Goal: Find specific page/section: Find specific page/section

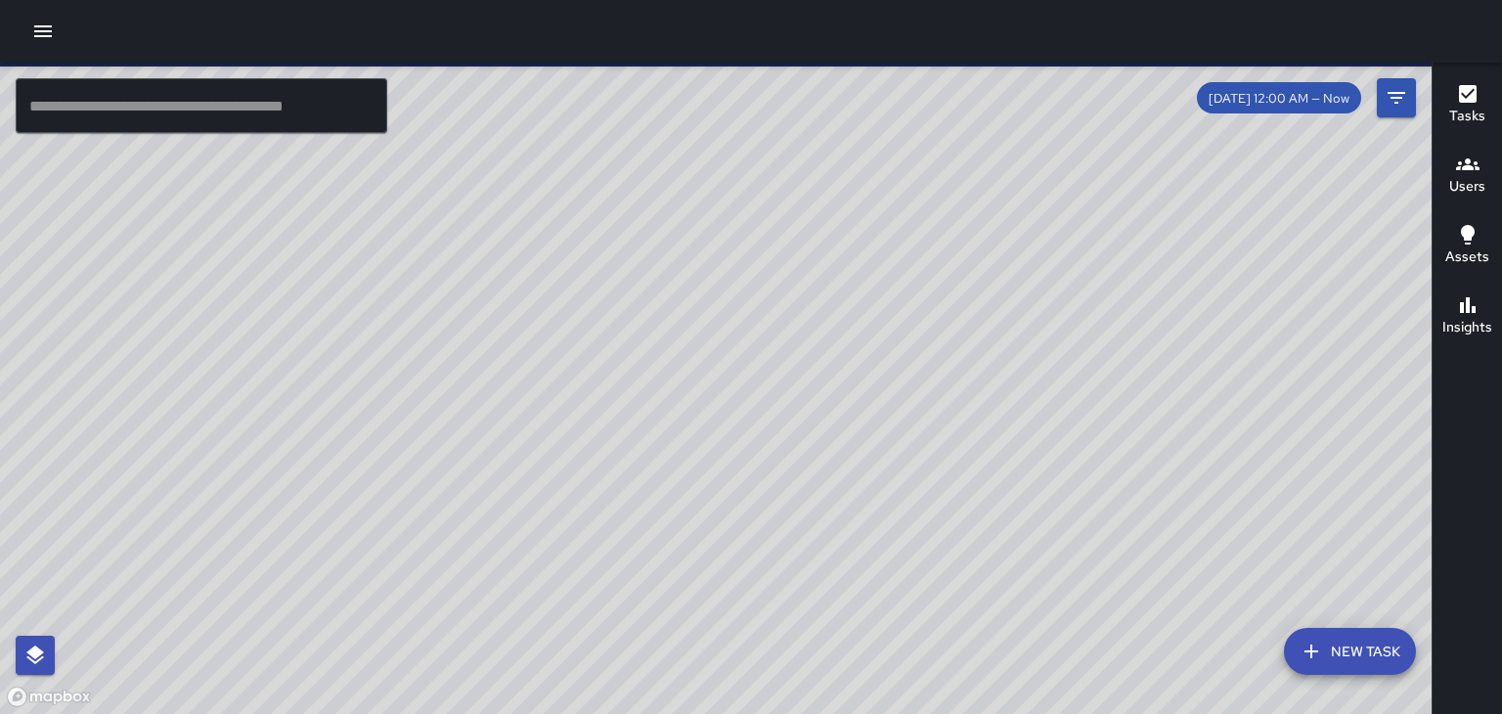
click at [583, 261] on div at bounding box center [715, 388] width 1431 height 651
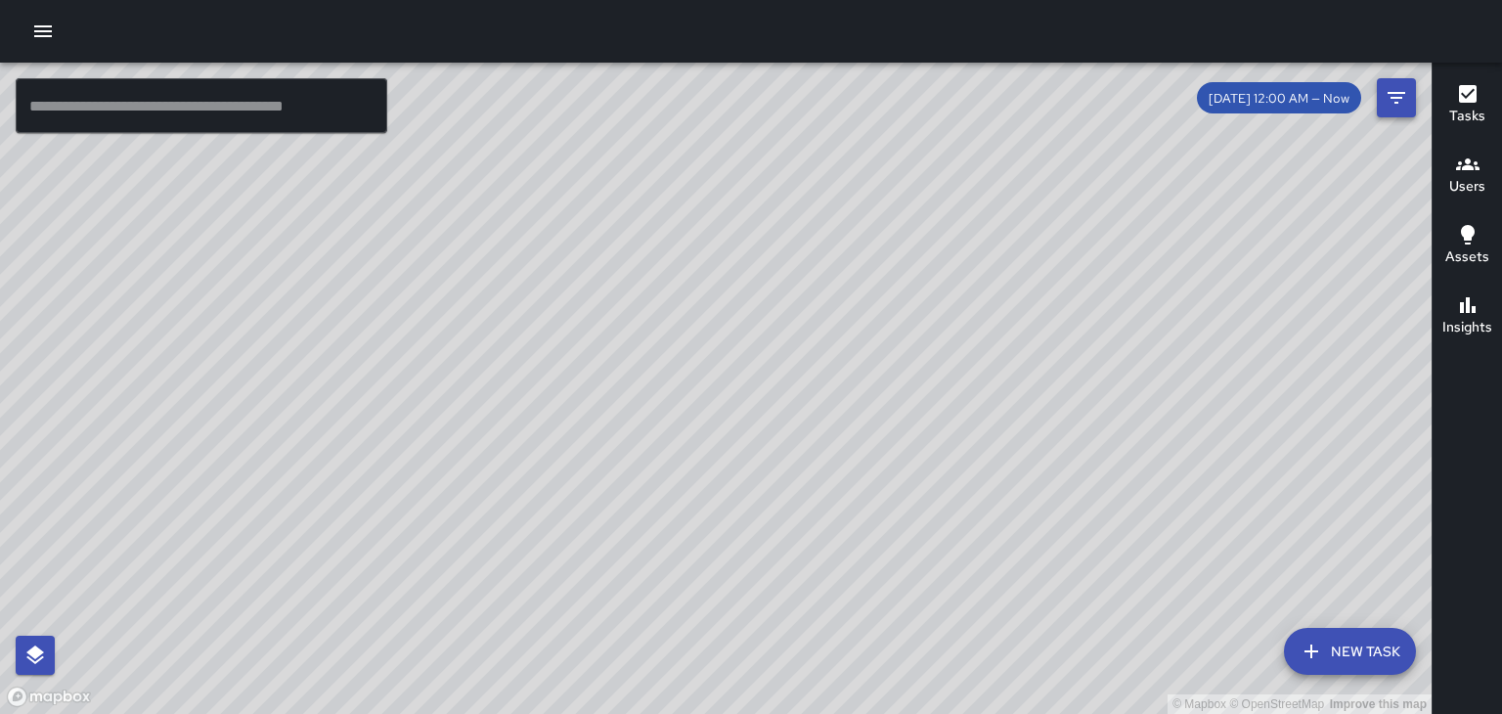
click at [1395, 98] on icon "Filters" at bounding box center [1396, 98] width 18 height 12
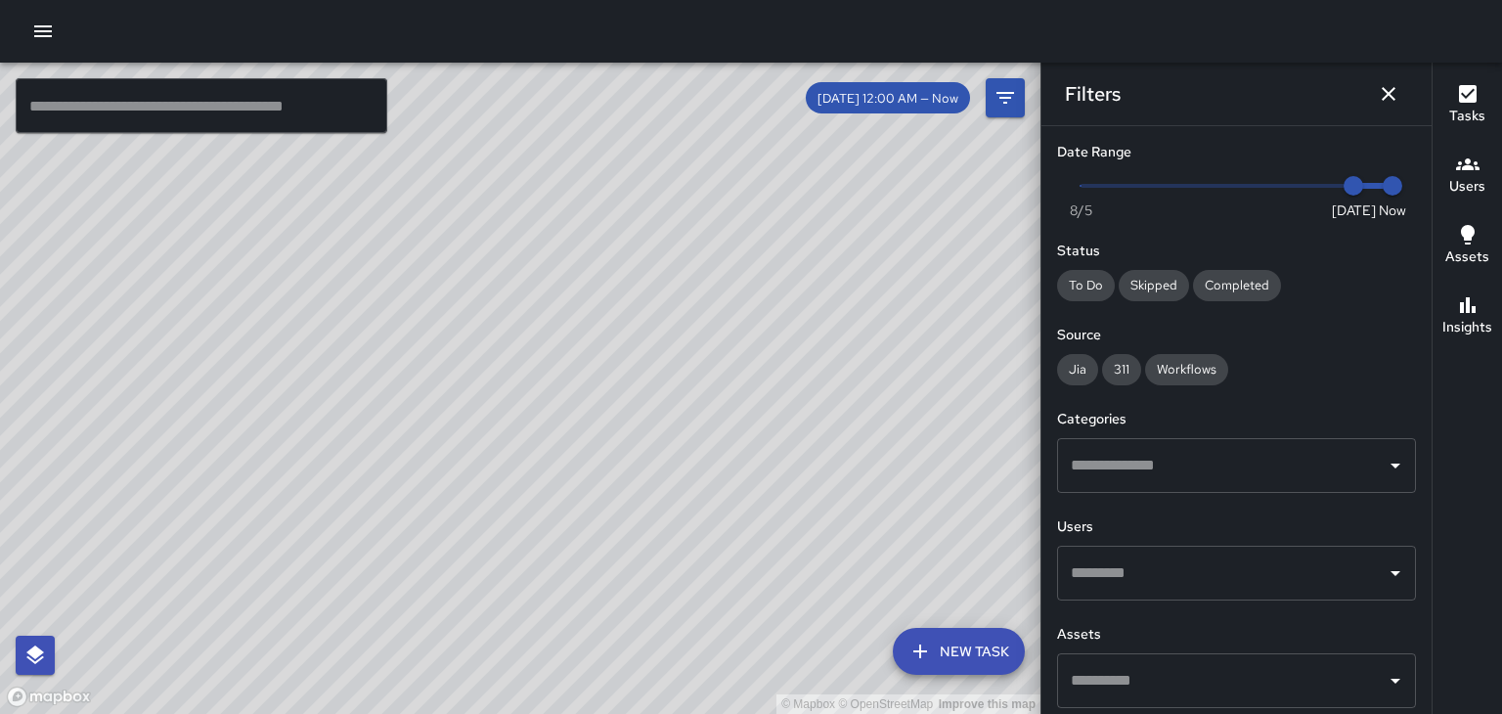
click at [1407, 94] on button "Dismiss" at bounding box center [1388, 93] width 39 height 39
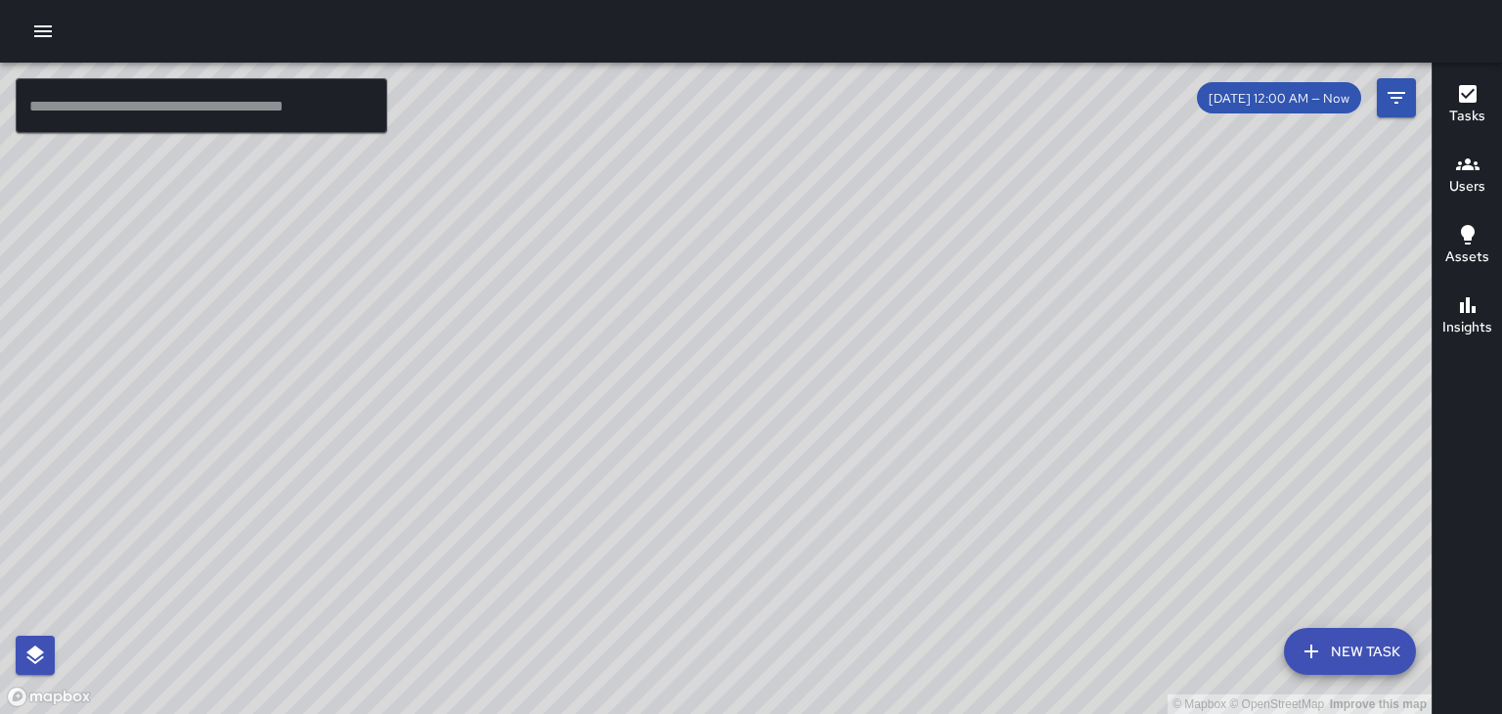
click at [44, 47] on button "button" at bounding box center [42, 31] width 39 height 39
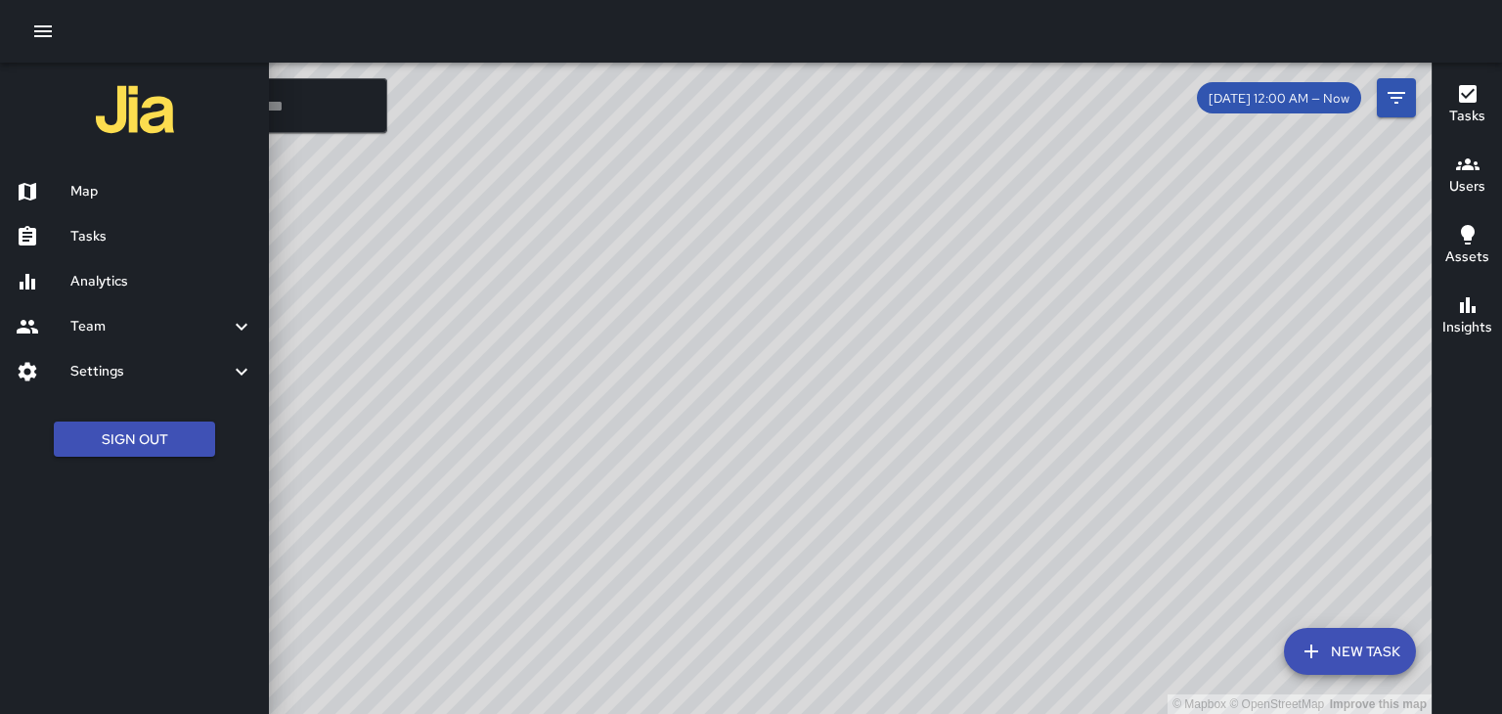
click at [102, 333] on h6 "Team" at bounding box center [149, 327] width 159 height 22
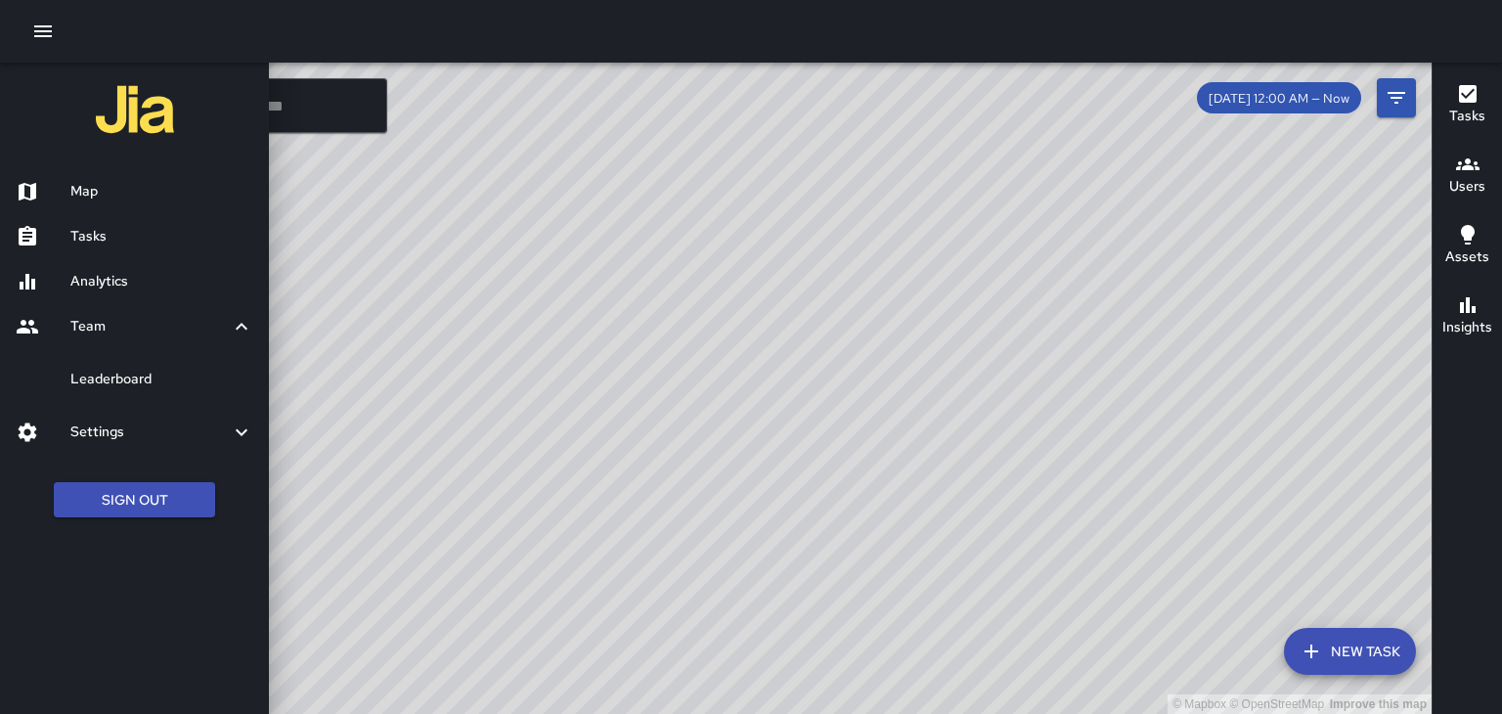
click at [107, 385] on h6 "Leaderboard" at bounding box center [161, 380] width 183 height 22
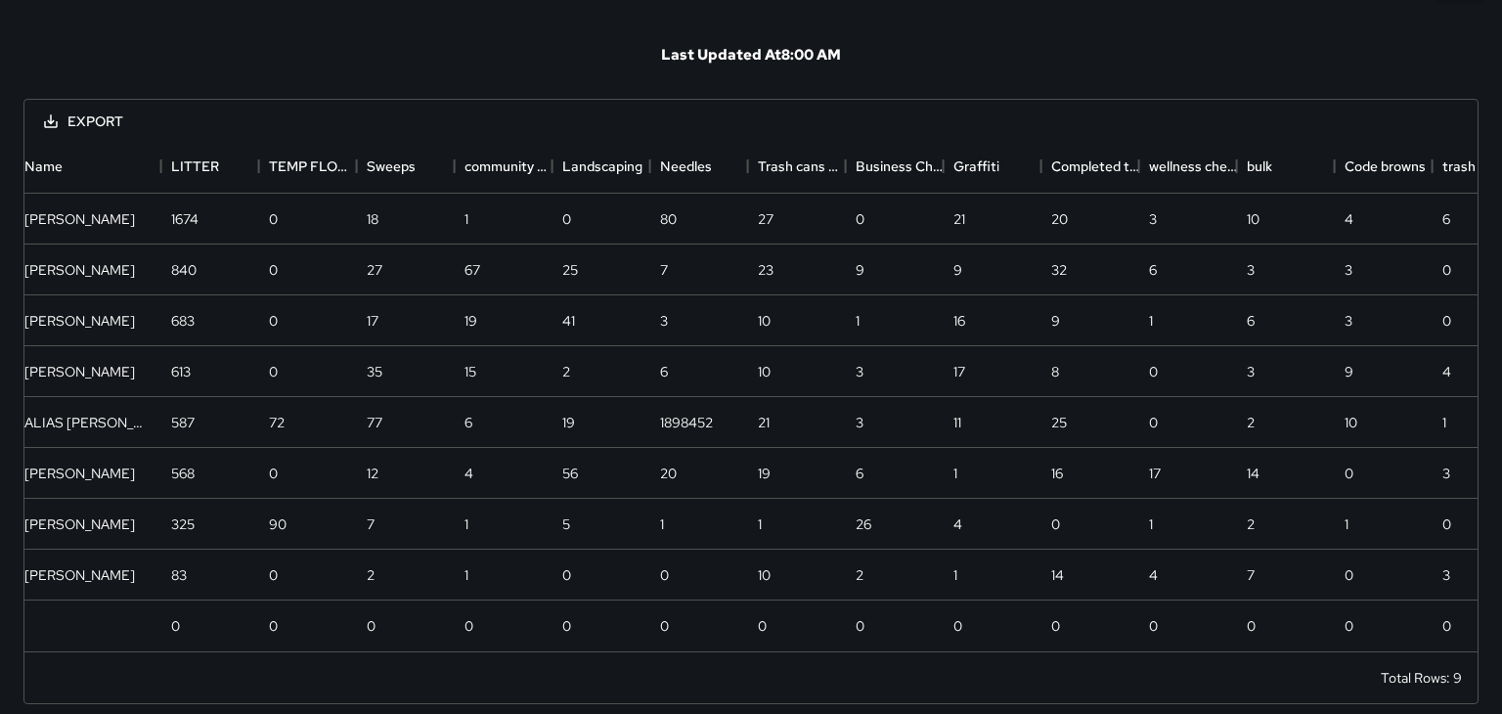
scroll to position [0, 9]
click at [692, 415] on div "1898452" at bounding box center [687, 423] width 53 height 20
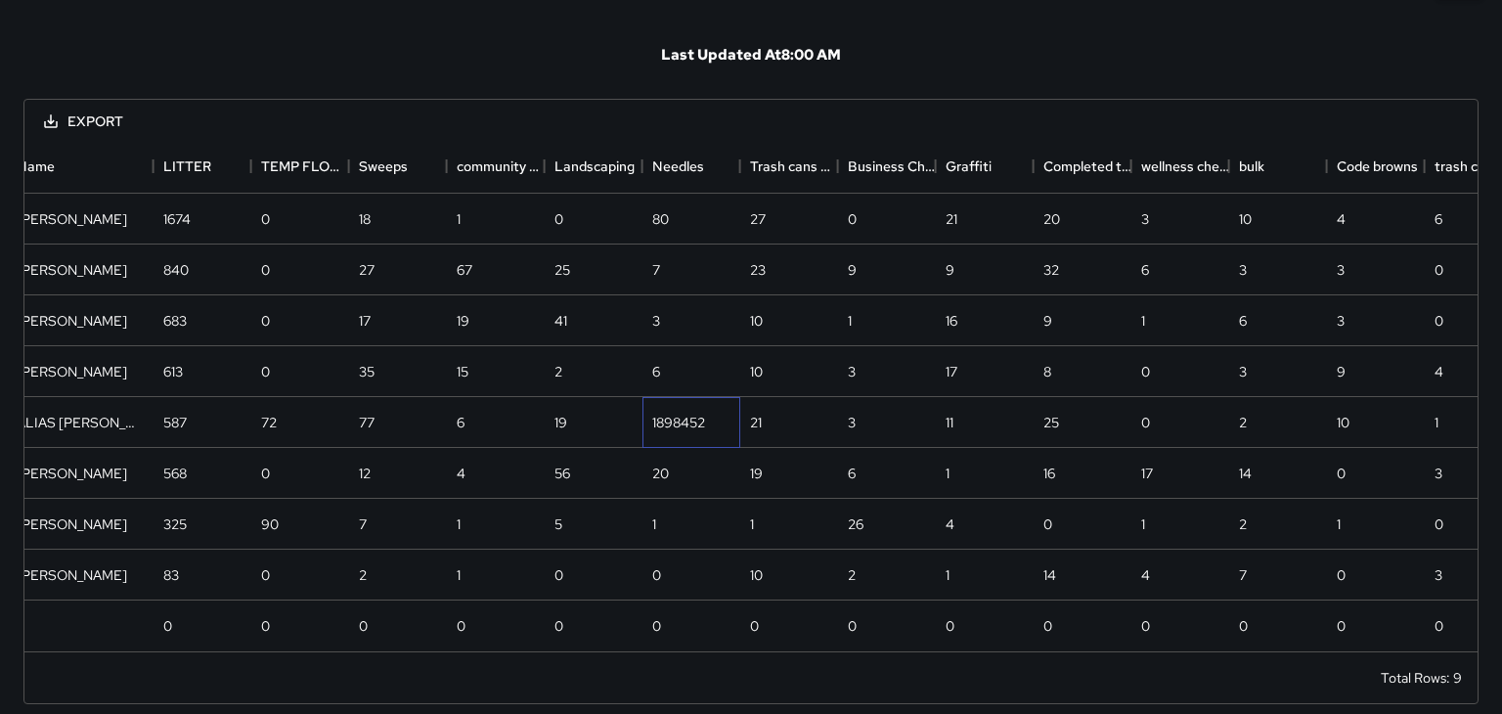
click at [681, 426] on div "1898452" at bounding box center [678, 423] width 53 height 20
click at [676, 420] on div "1898452" at bounding box center [678, 423] width 53 height 20
click at [662, 418] on div "1898452" at bounding box center [678, 423] width 53 height 20
click at [642, 418] on div "1898452" at bounding box center [691, 422] width 98 height 51
click at [669, 428] on div "1898452" at bounding box center [678, 423] width 53 height 20
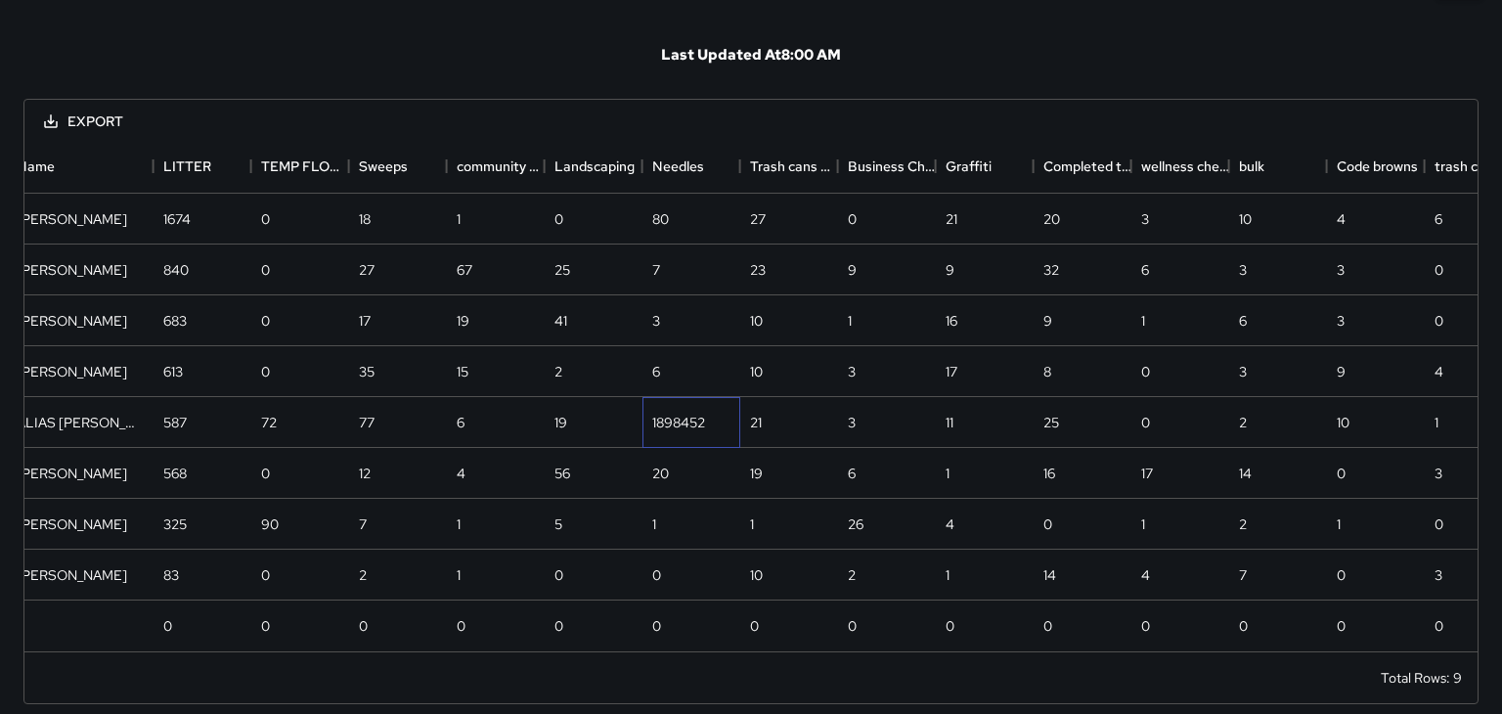
click at [662, 440] on div "1898452" at bounding box center [691, 422] width 98 height 51
click at [658, 418] on div "1898452" at bounding box center [678, 423] width 53 height 20
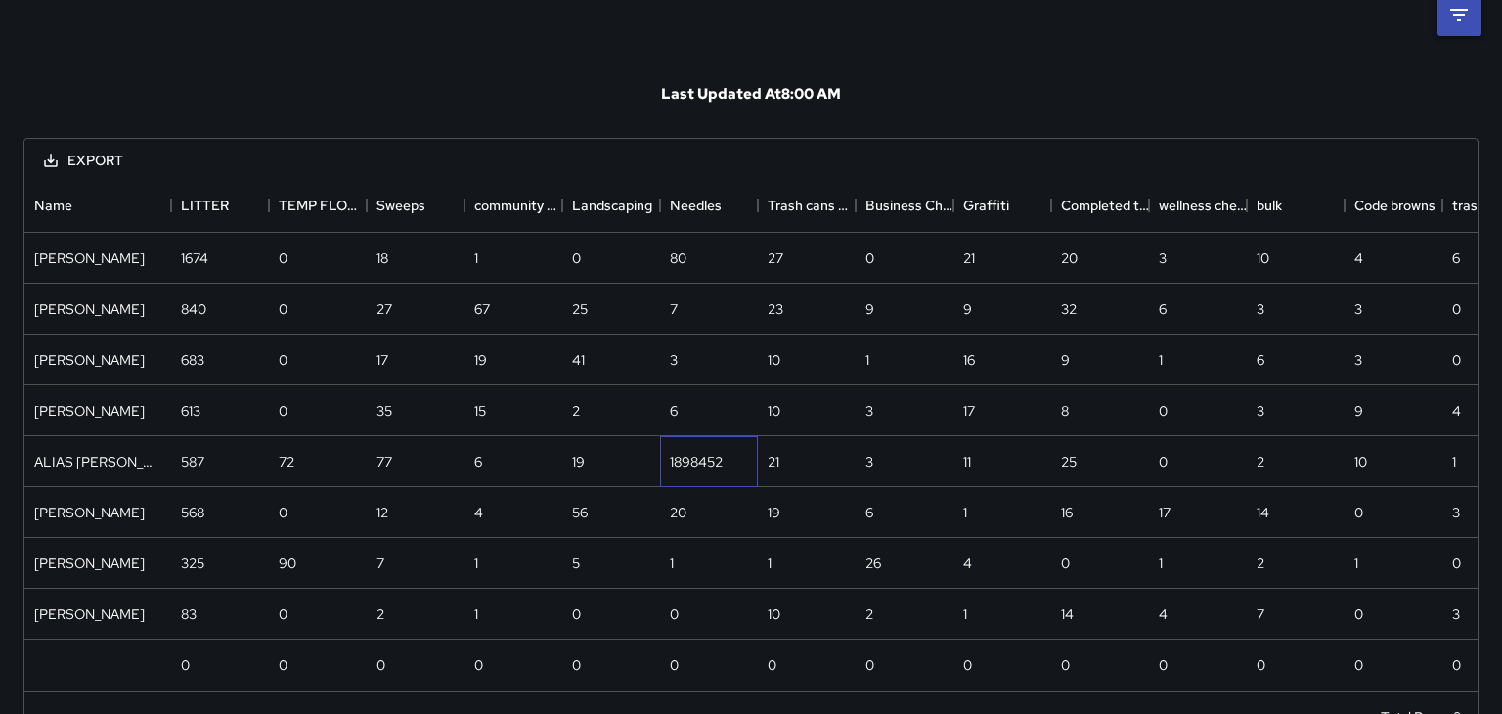
scroll to position [91, 0]
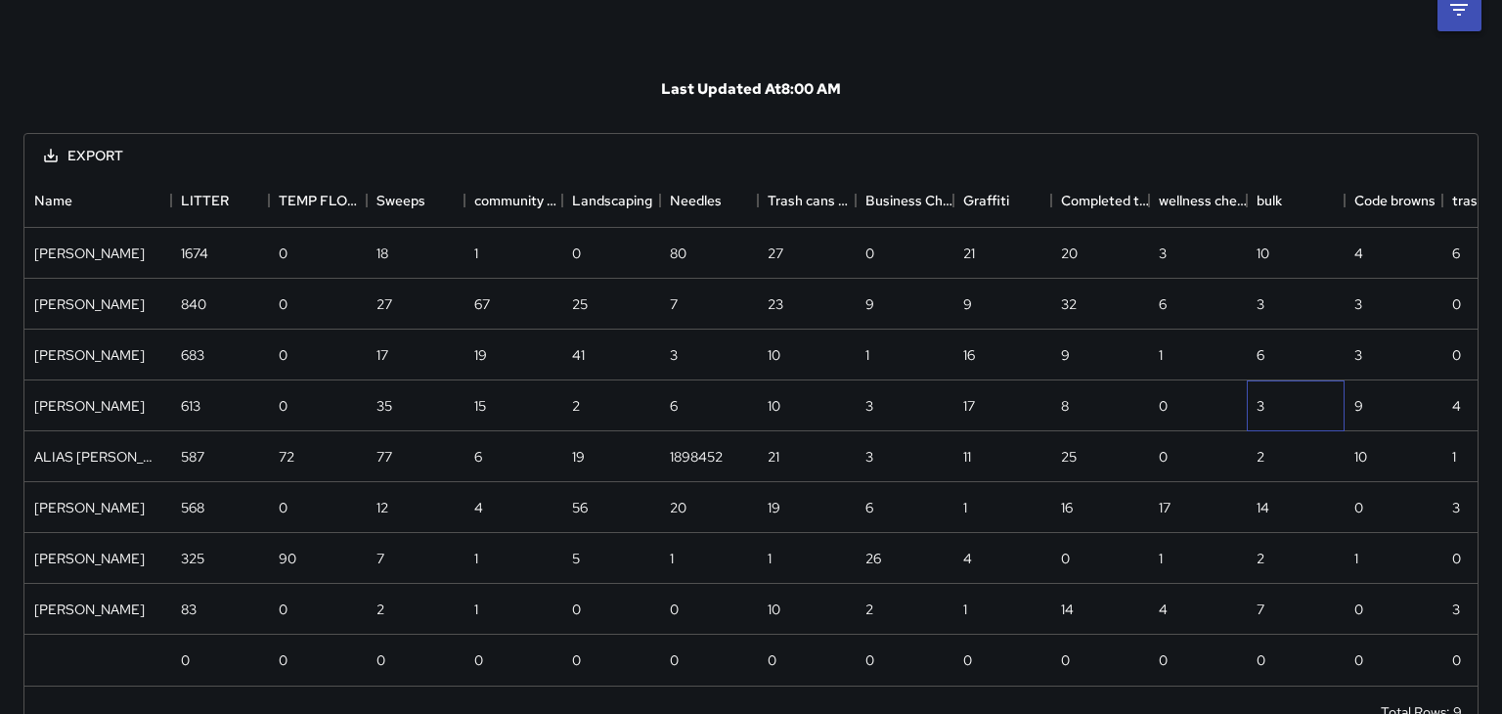
click at [1326, 387] on div "3" at bounding box center [1296, 405] width 98 height 51
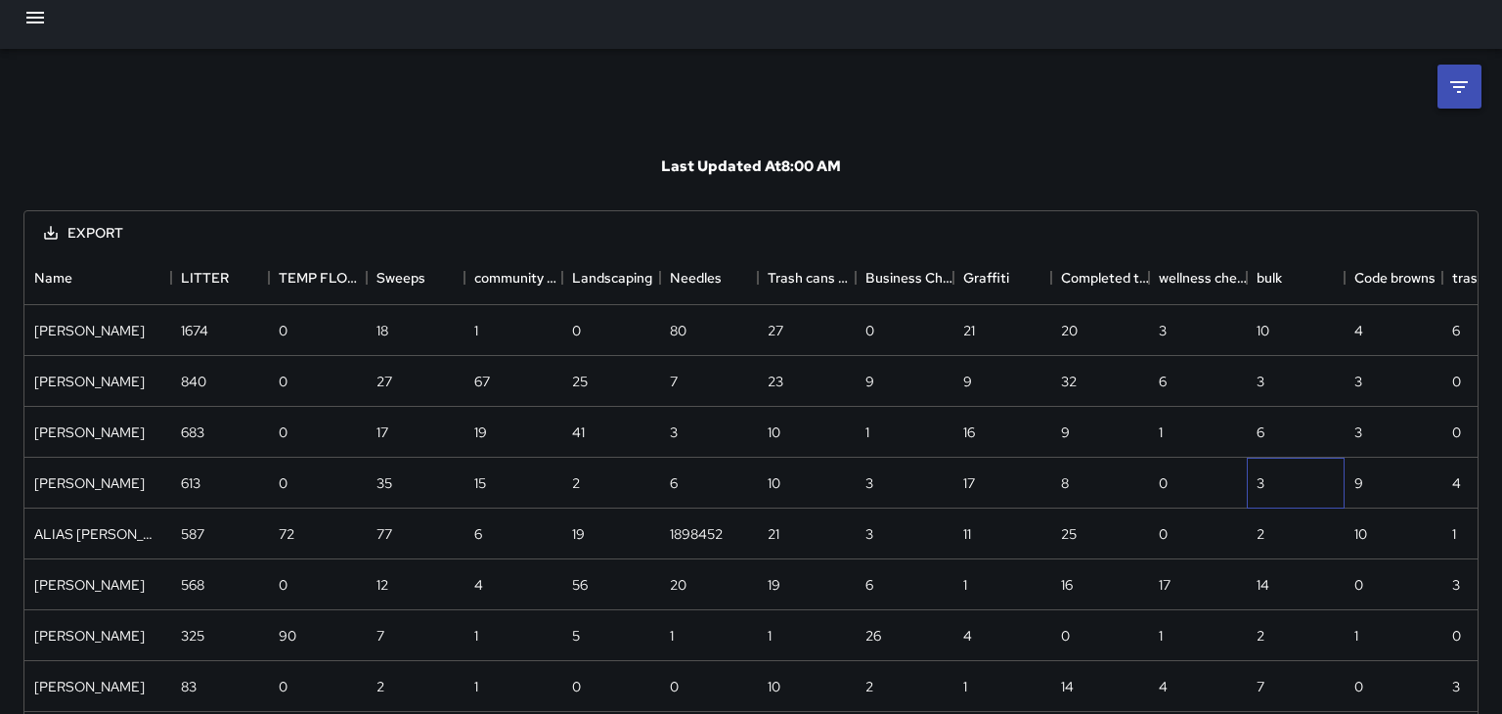
scroll to position [0, 0]
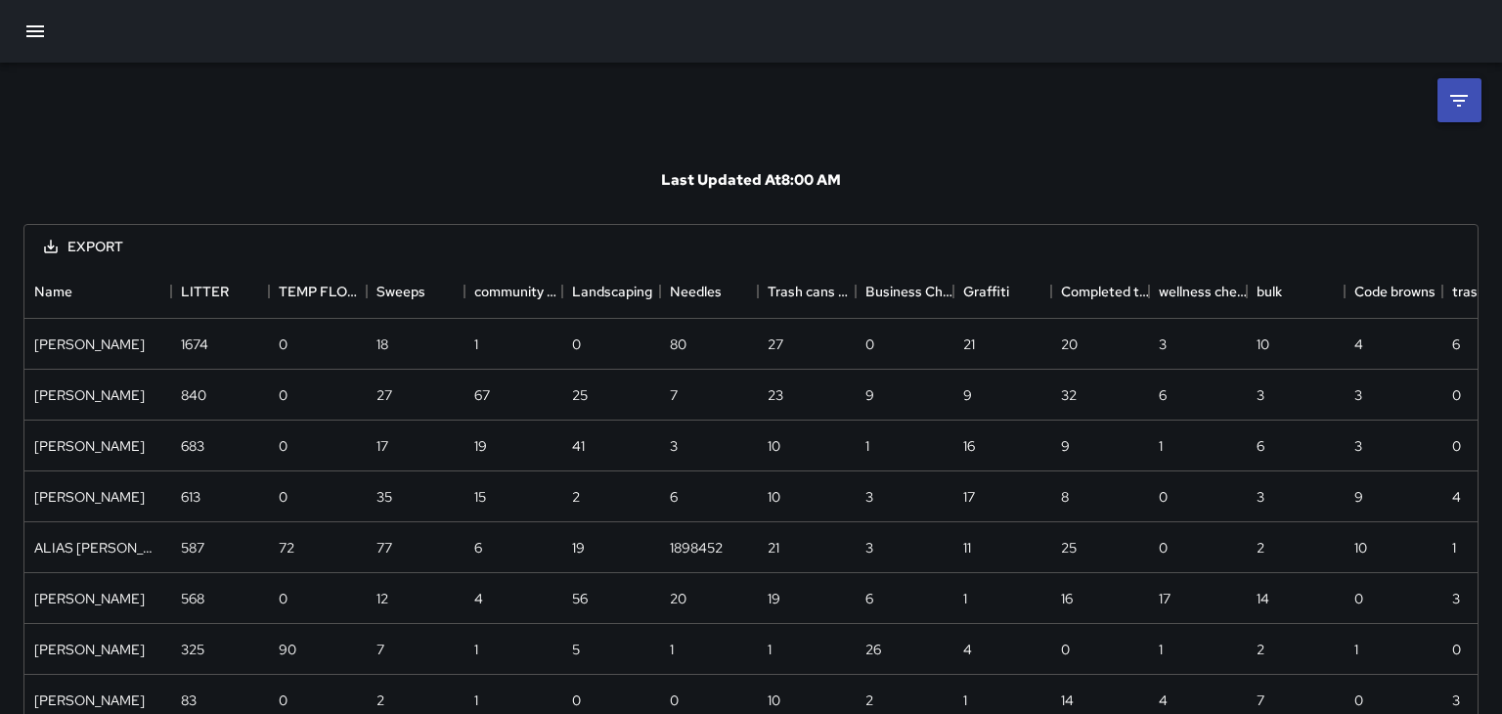
click at [32, 33] on icon "button" at bounding box center [34, 31] width 23 height 23
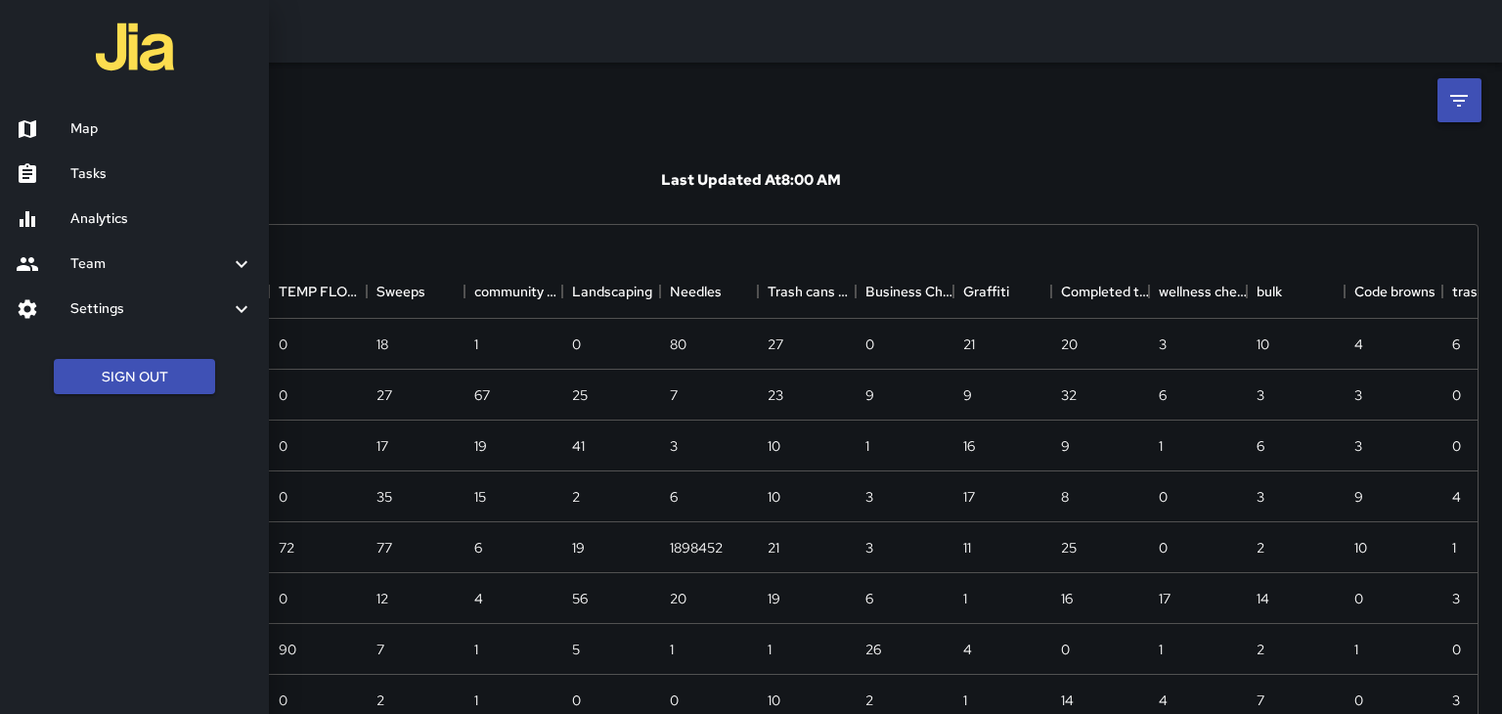
click at [941, 143] on div at bounding box center [751, 357] width 1502 height 714
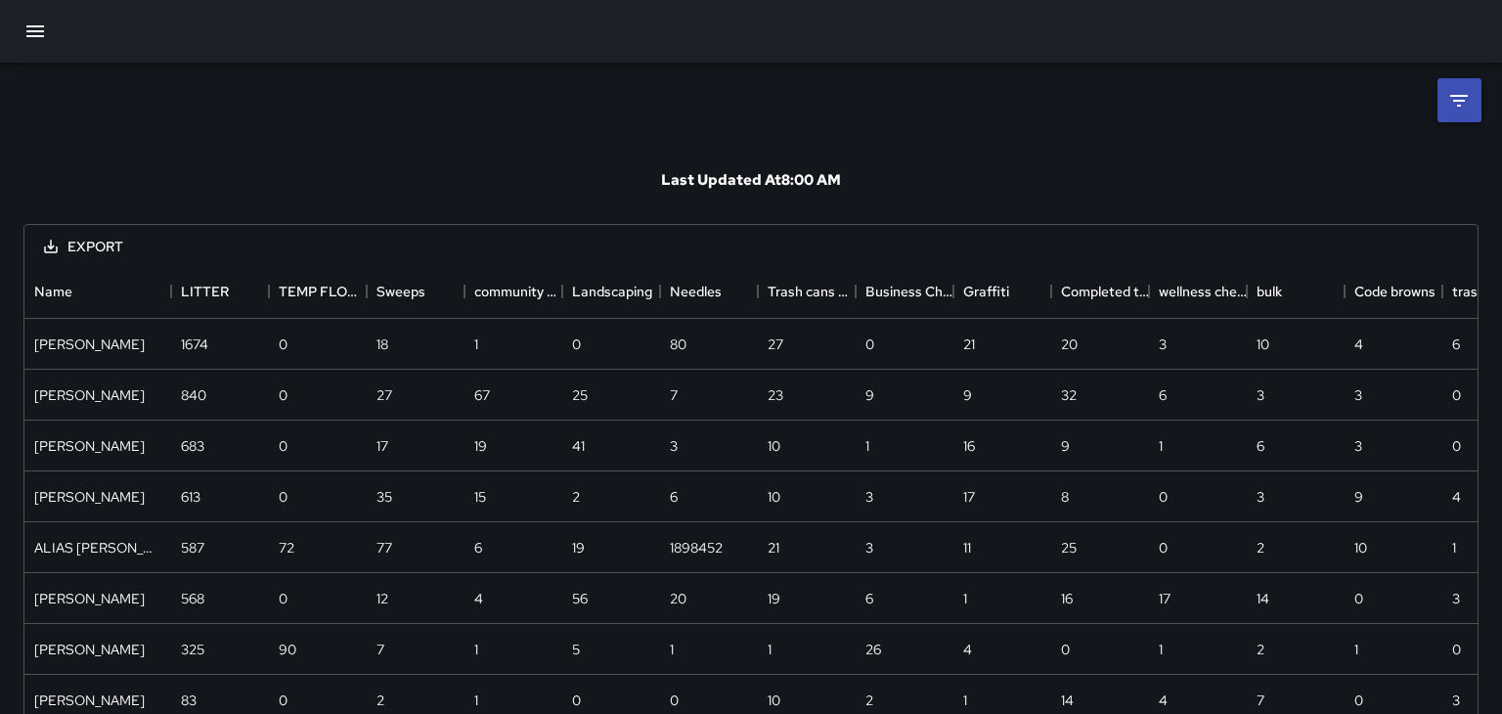
click at [37, 45] on button "button" at bounding box center [35, 31] width 47 height 47
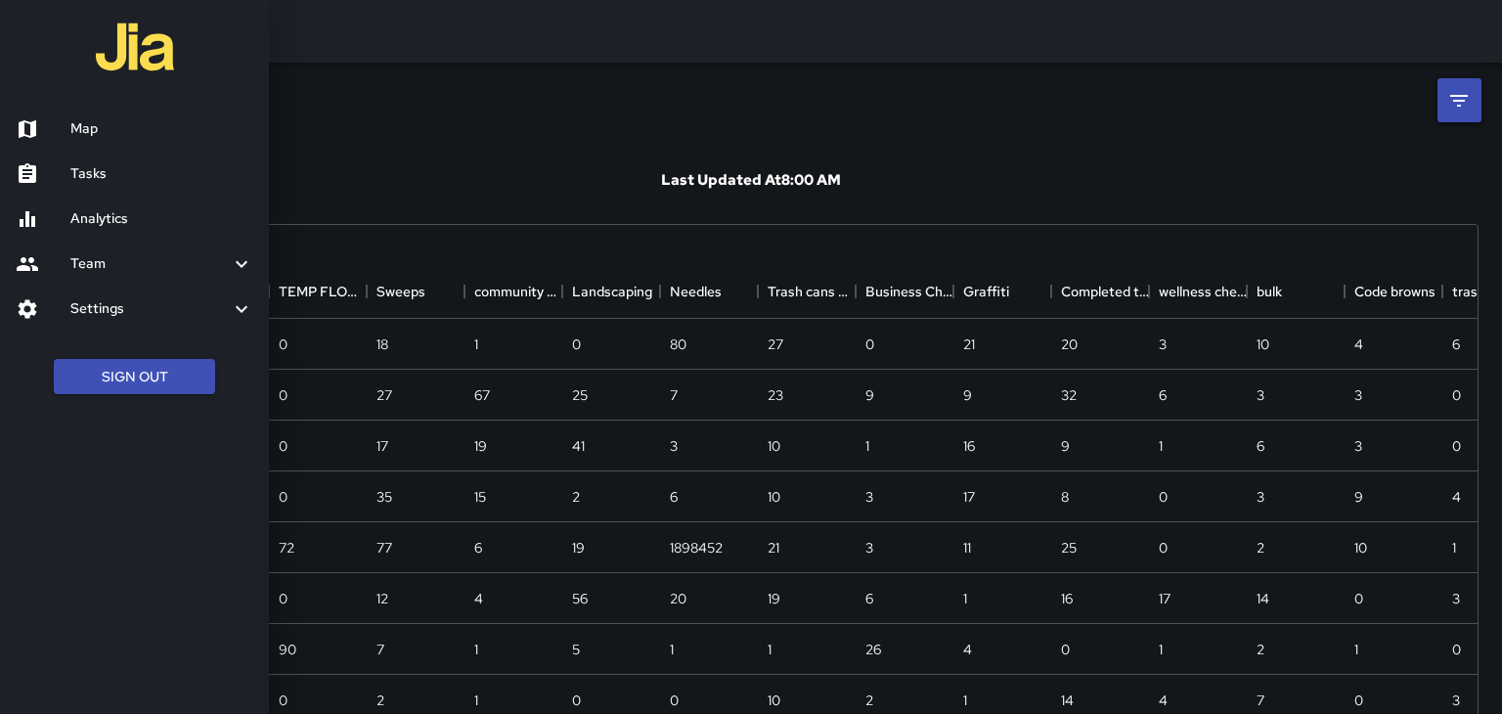
click at [203, 143] on link "Map" at bounding box center [134, 129] width 269 height 45
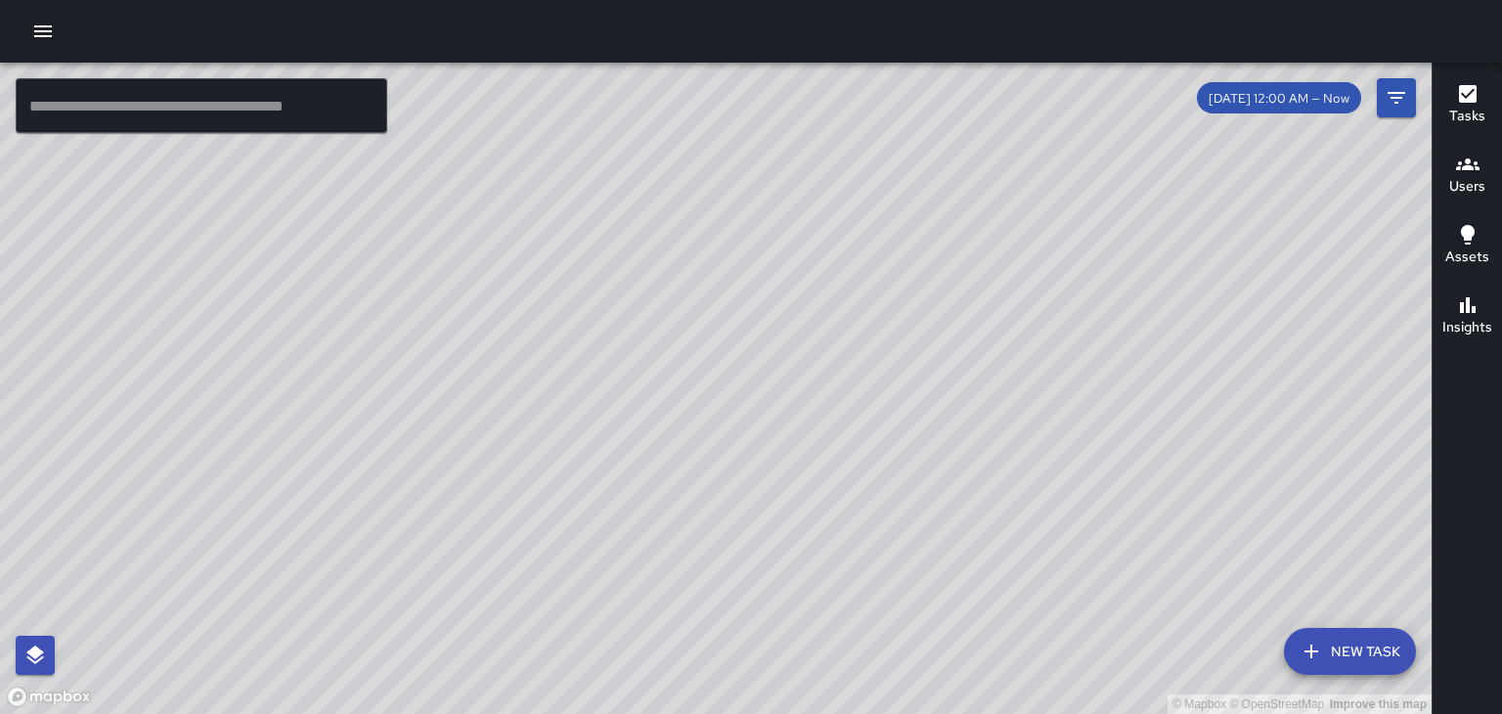
click at [1348, 94] on span "[DATE] 12:00 AM — Now" at bounding box center [1279, 98] width 164 height 17
click at [1423, 93] on div "© Mapbox © OpenStreetMap Improve this map" at bounding box center [715, 388] width 1431 height 651
click at [1397, 105] on icon "Filters" at bounding box center [1396, 97] width 23 height 23
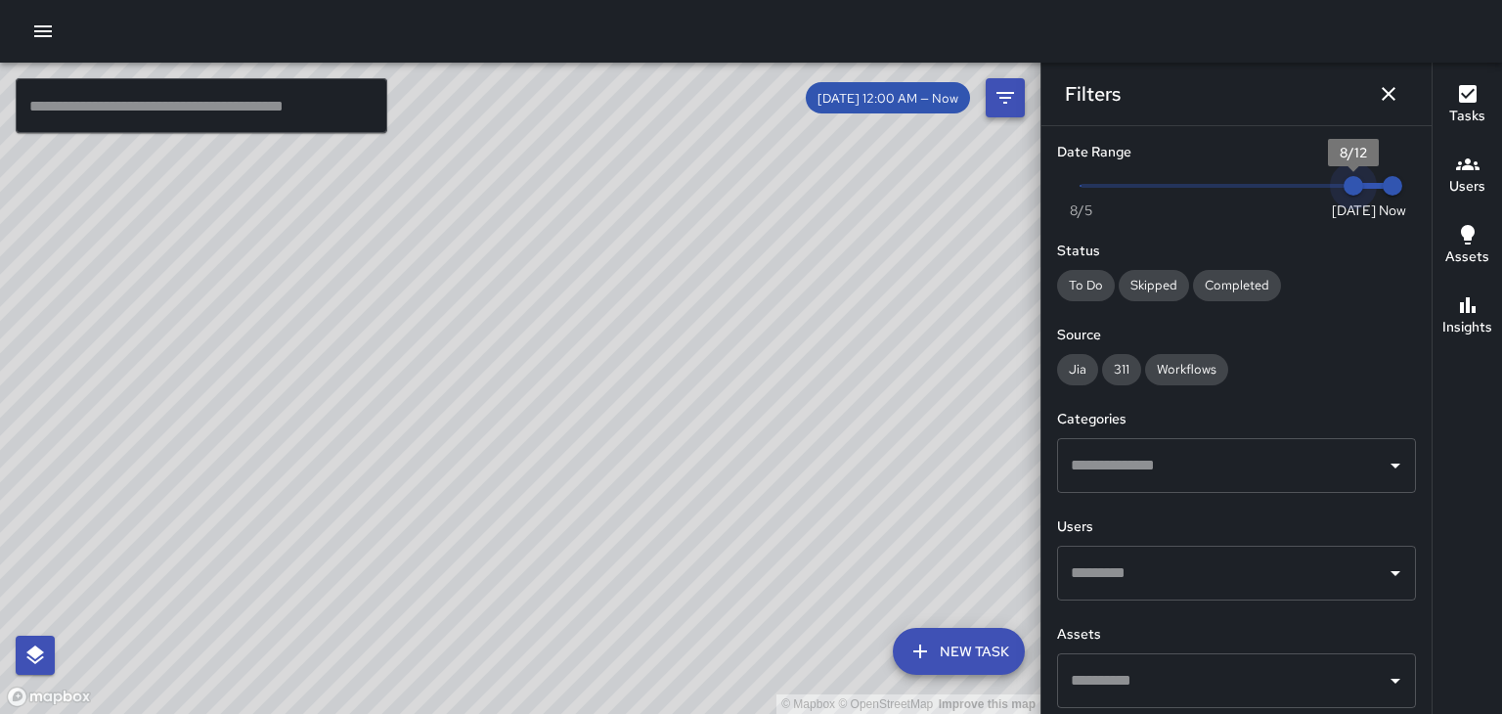
type input "*"
click at [1395, 102] on icon "Dismiss" at bounding box center [1388, 93] width 23 height 23
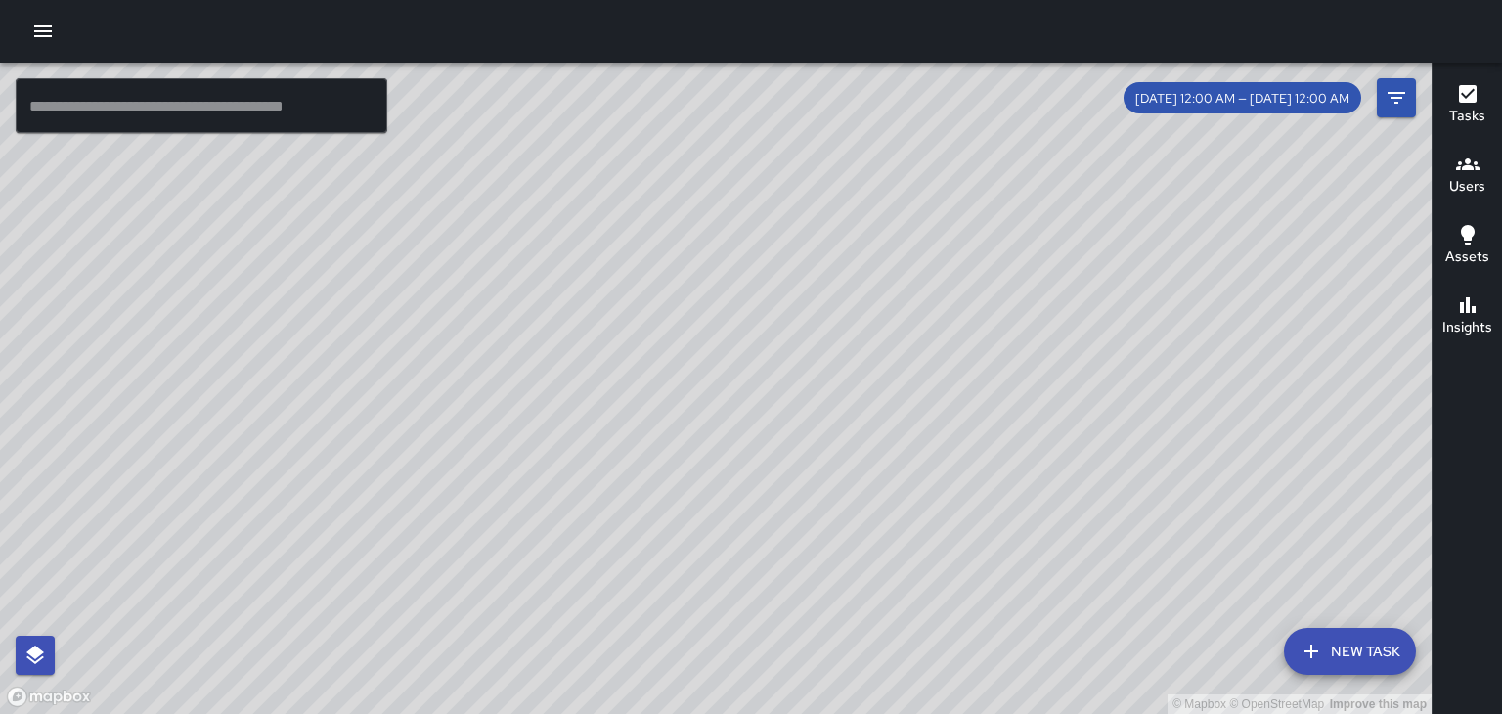
click at [1471, 192] on h6 "Users" at bounding box center [1467, 187] width 36 height 22
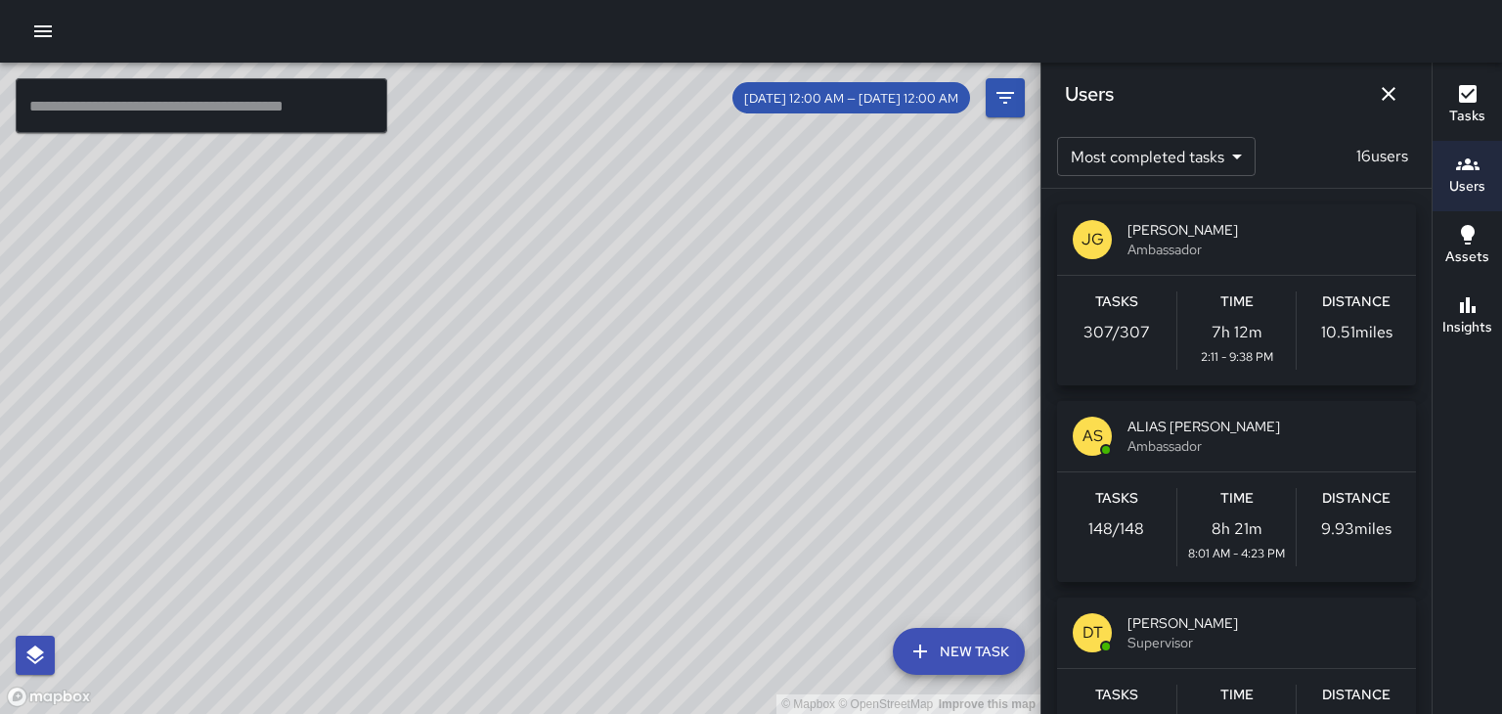
click at [1374, 238] on span "[PERSON_NAME]" at bounding box center [1263, 230] width 273 height 20
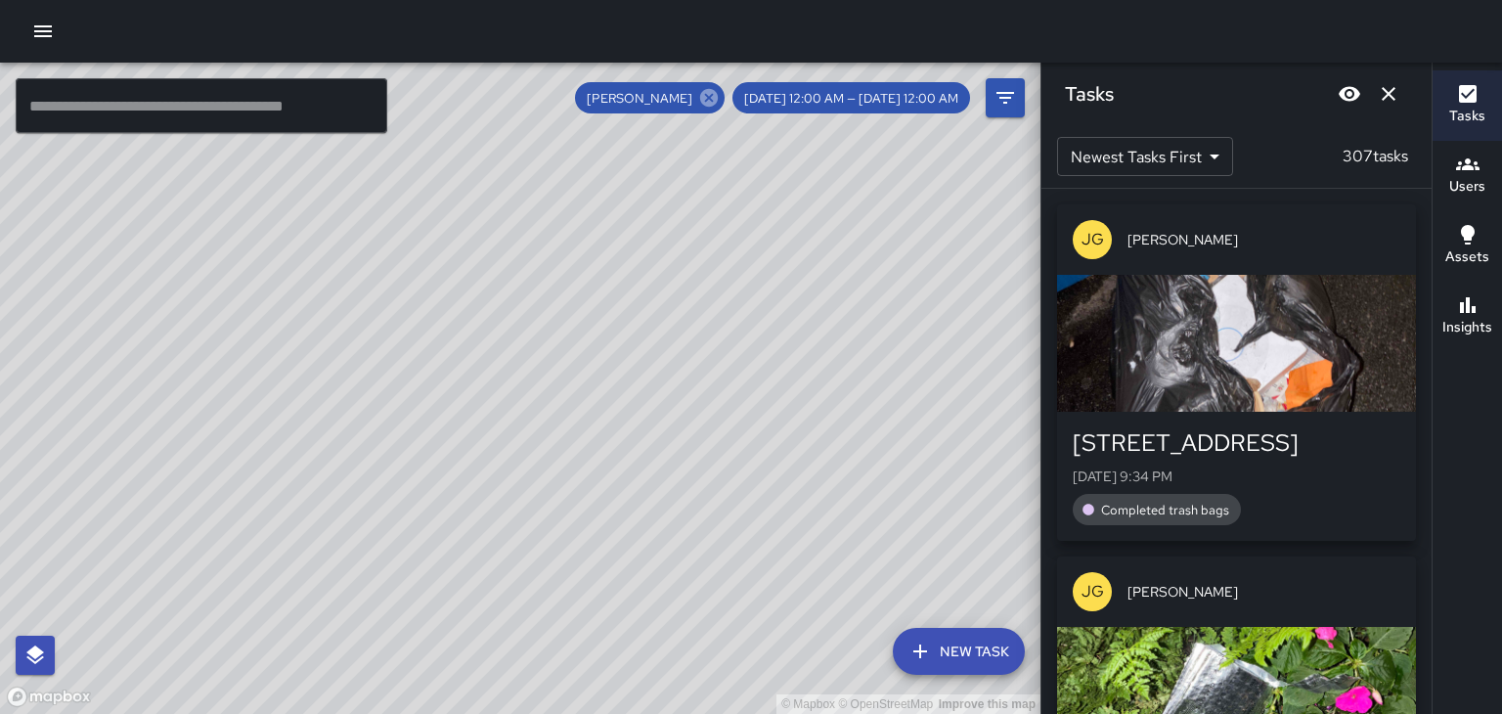
click at [718, 99] on icon at bounding box center [709, 98] width 18 height 18
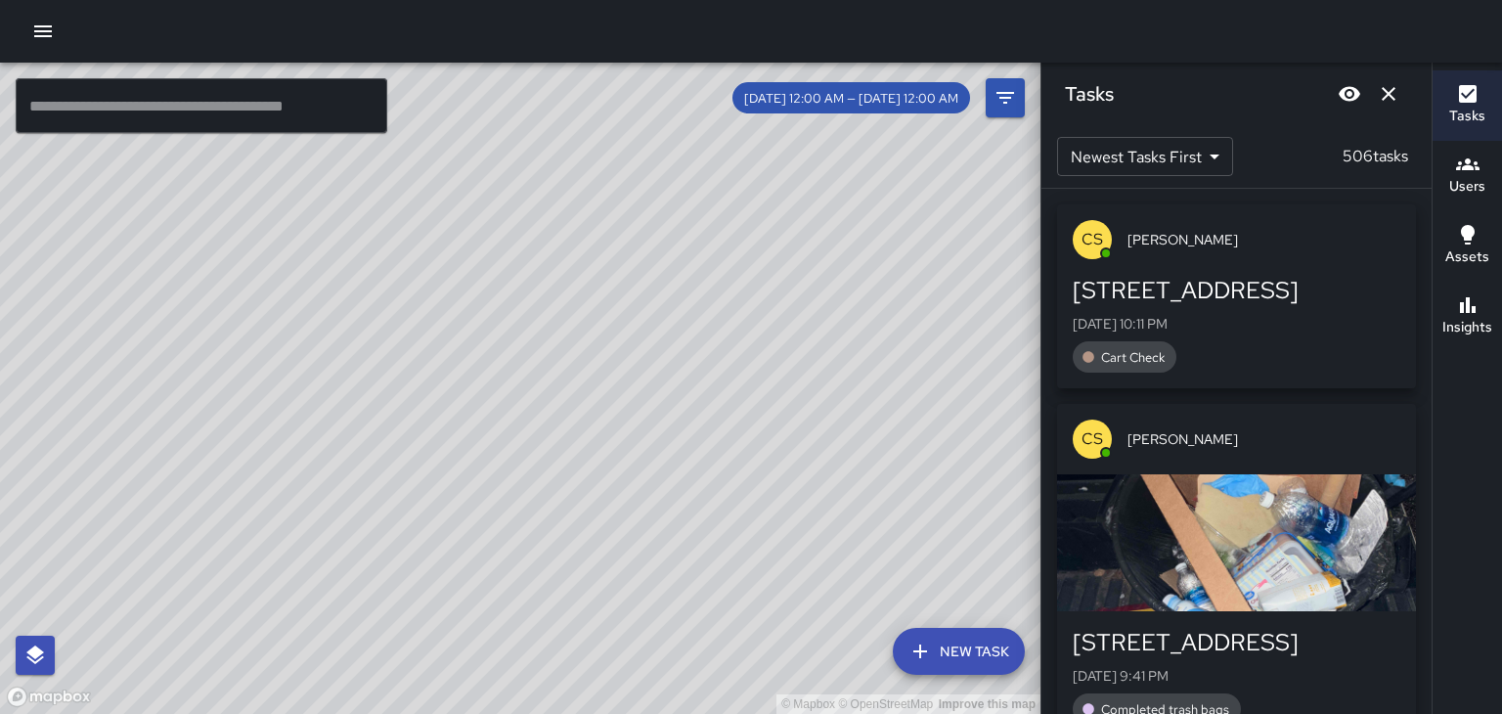
click at [1389, 108] on button "Dismiss" at bounding box center [1388, 93] width 39 height 39
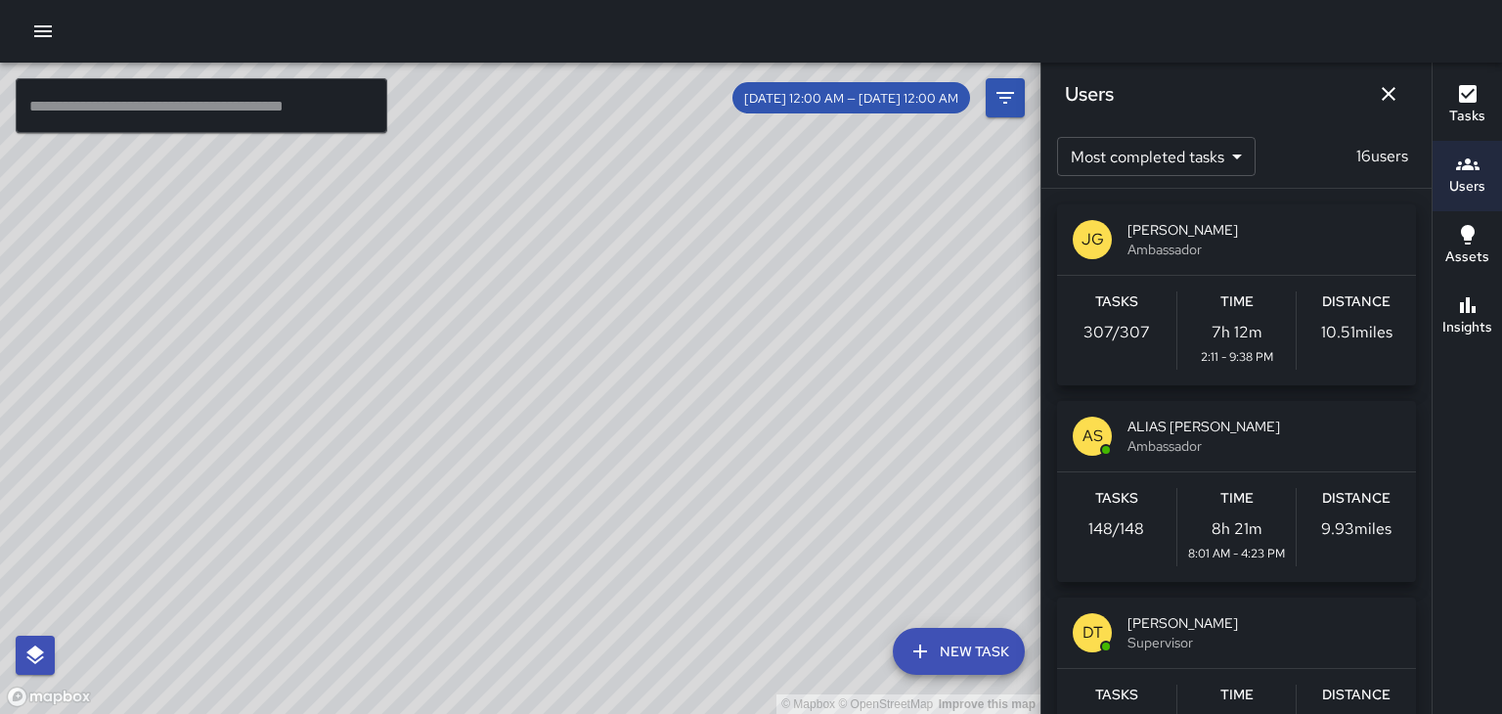
click at [1392, 102] on icon "Dismiss" at bounding box center [1388, 93] width 23 height 23
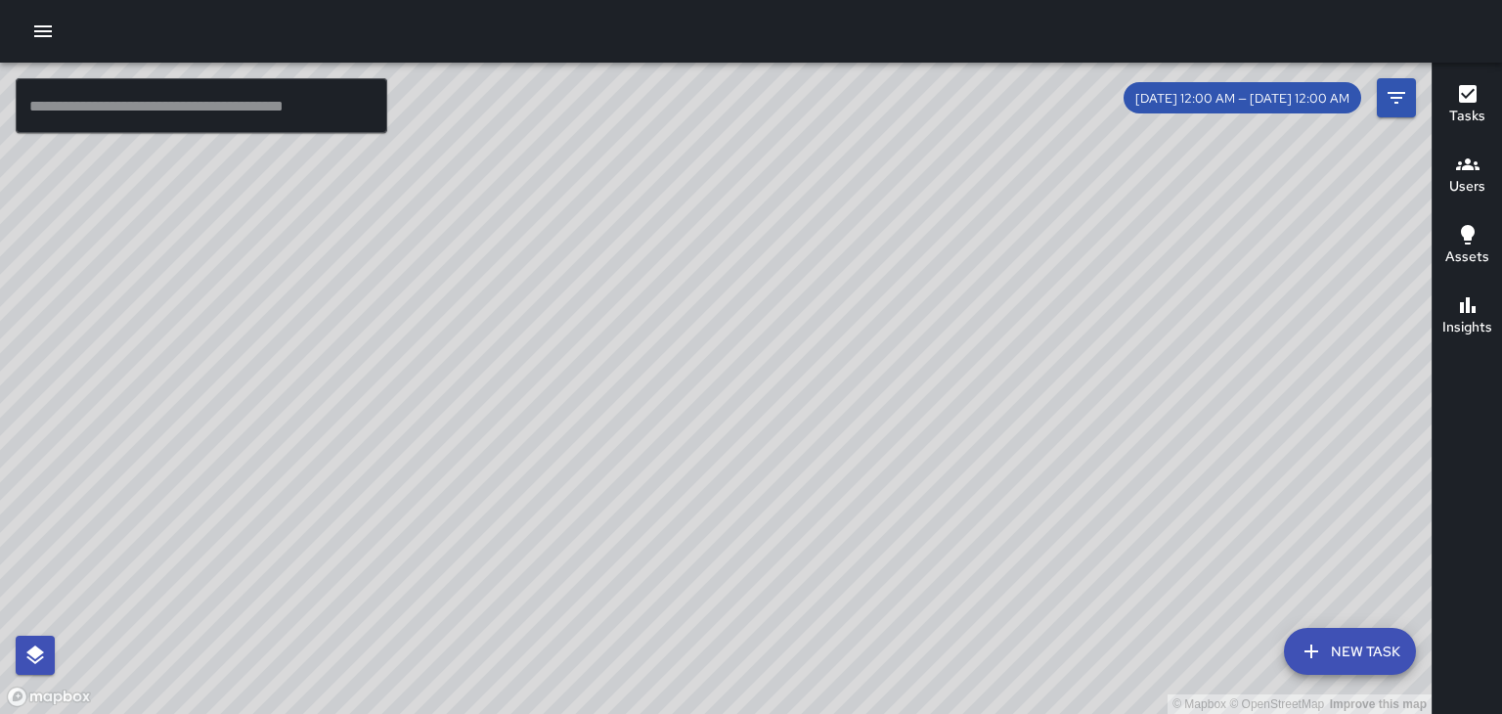
click at [1435, 102] on button "Tasks" at bounding box center [1466, 105] width 69 height 70
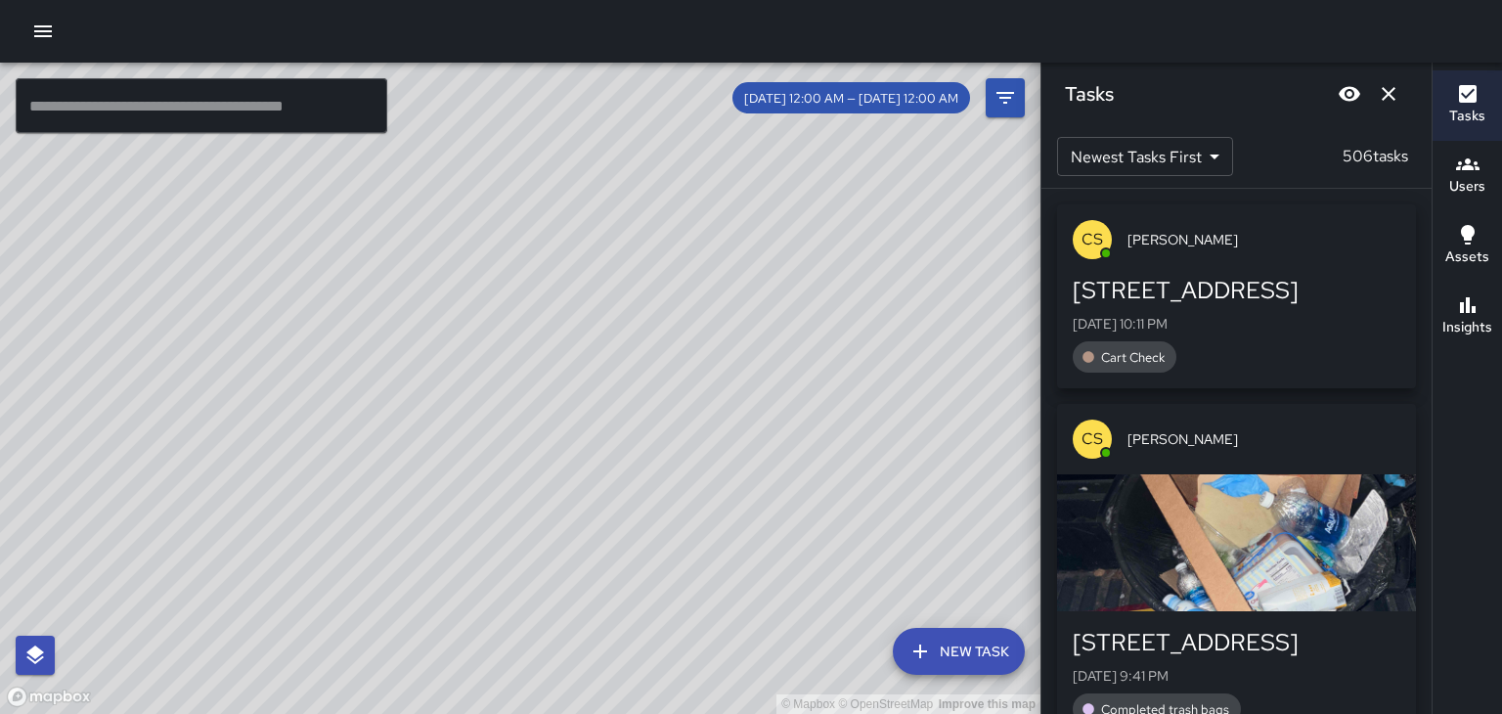
click at [1456, 163] on icon "button" at bounding box center [1467, 164] width 23 height 23
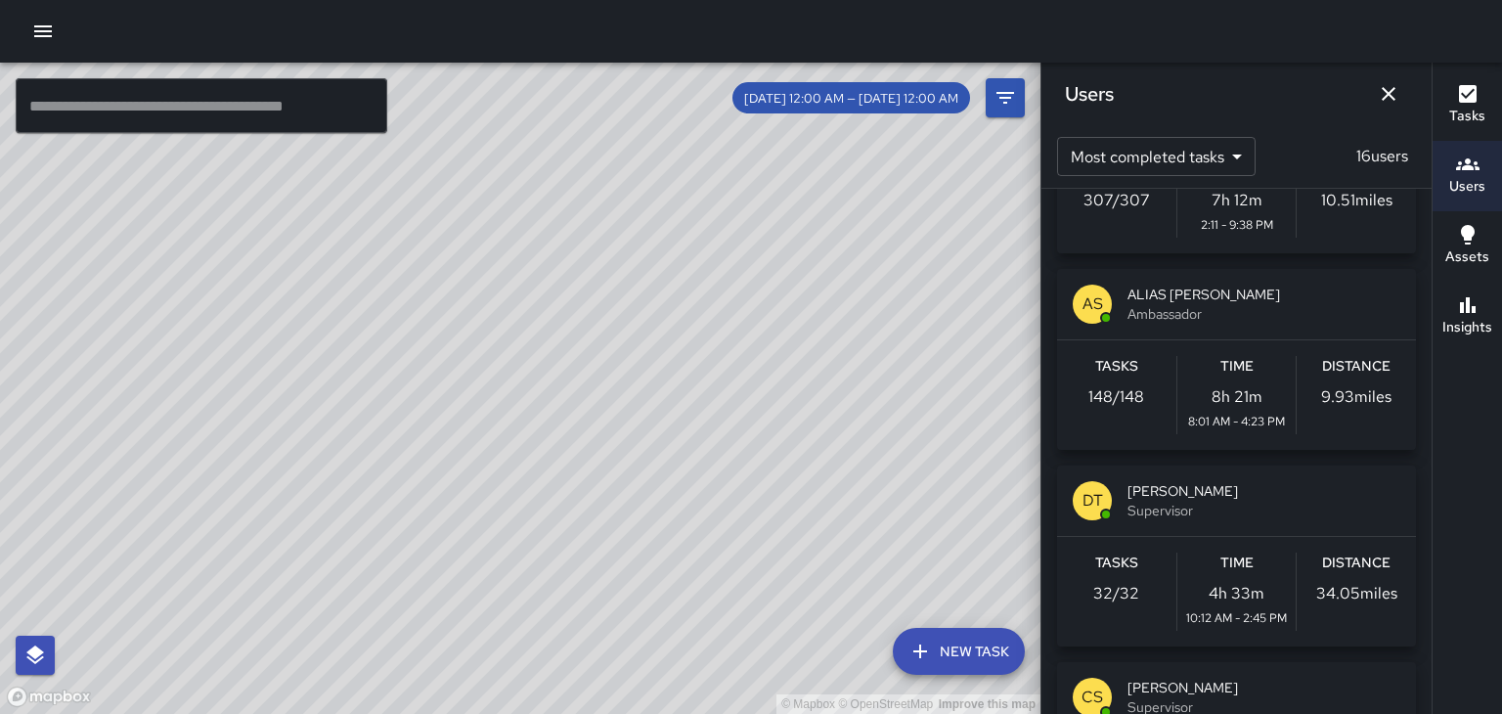
scroll to position [144, 0]
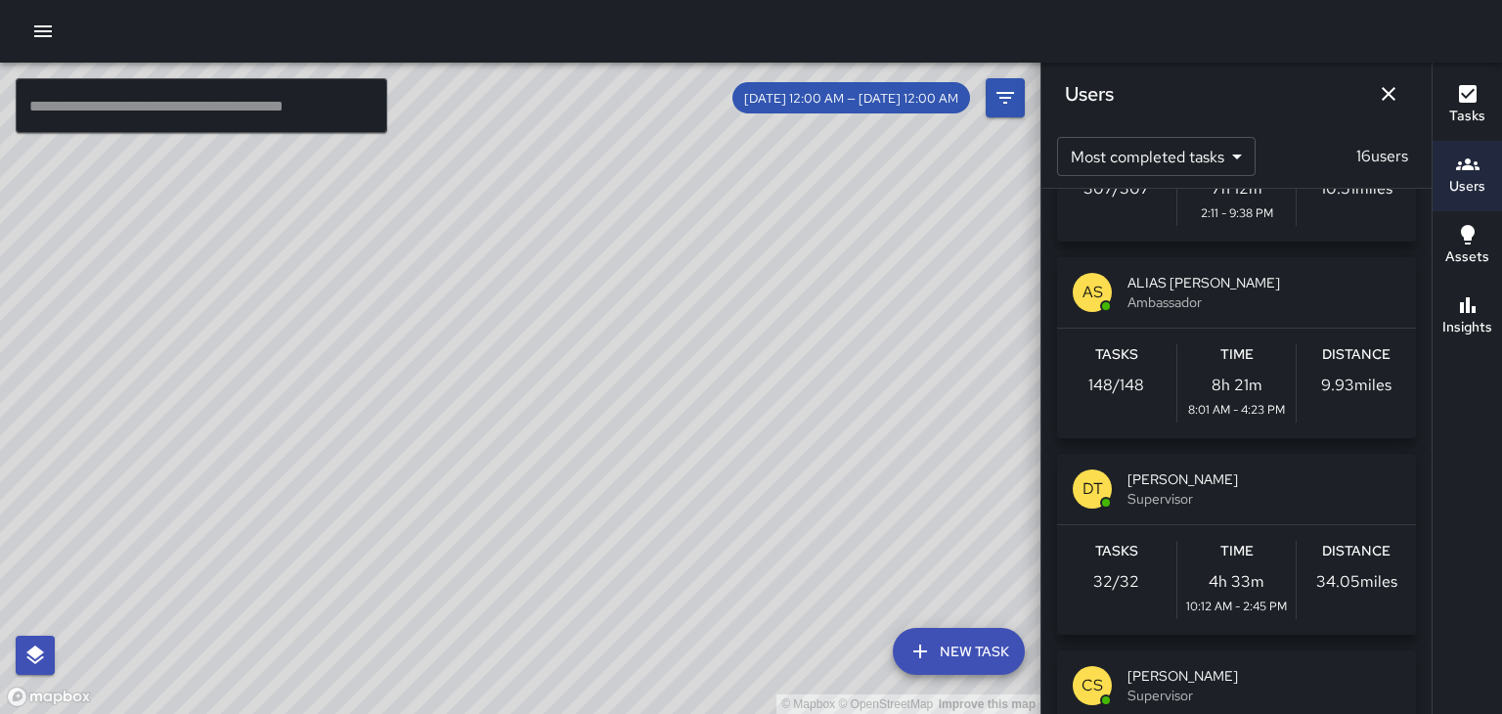
click at [1193, 305] on span "Ambassador" at bounding box center [1263, 302] width 273 height 20
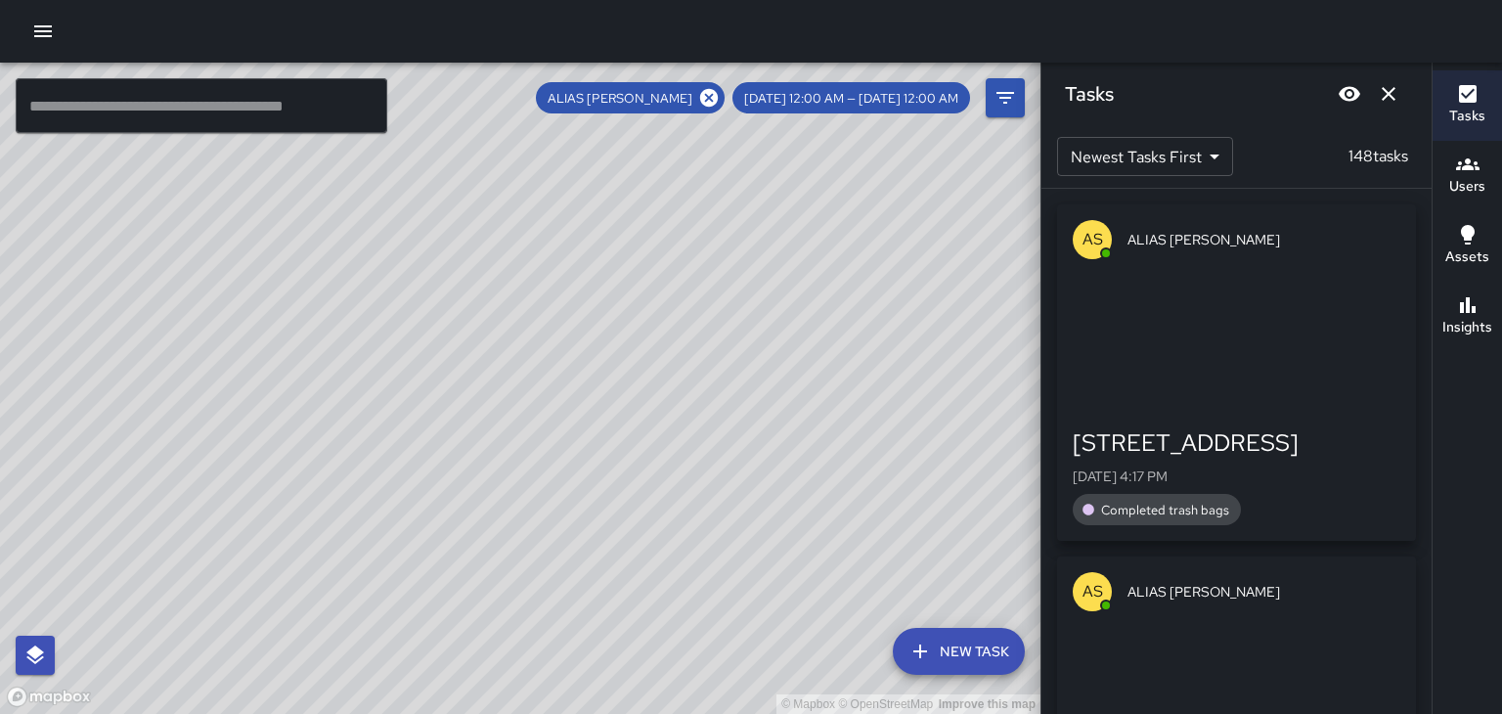
scroll to position [0, 0]
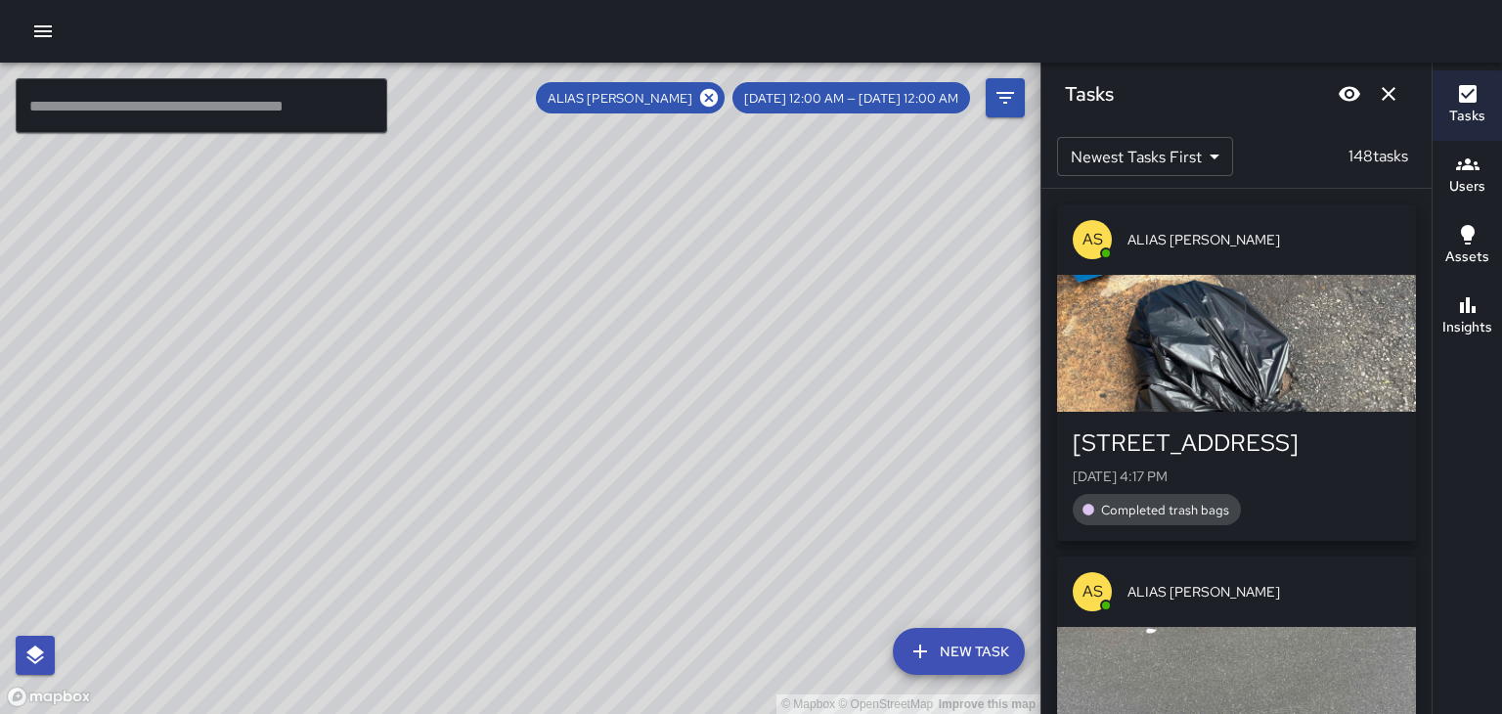
click at [1395, 102] on icon "Dismiss" at bounding box center [1388, 93] width 23 height 23
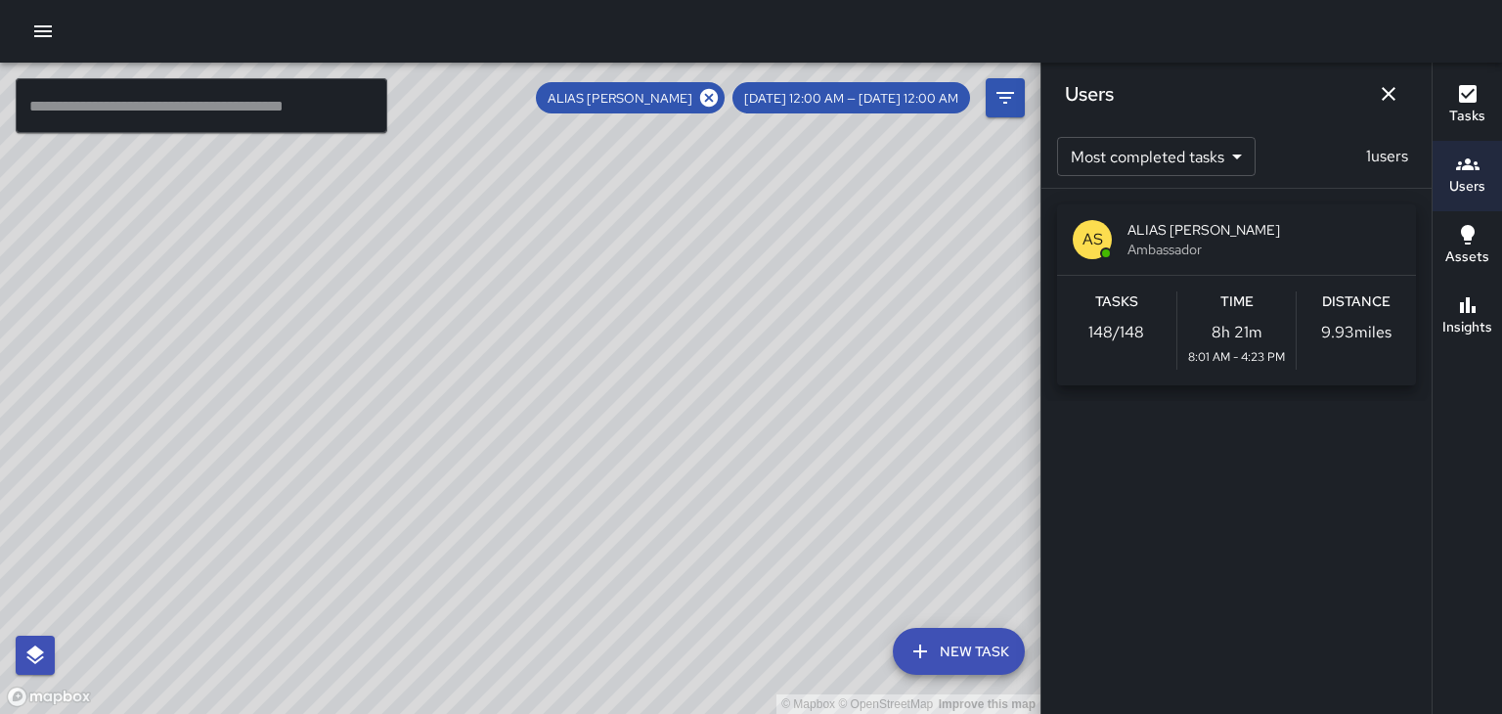
click at [1385, 90] on icon "Dismiss" at bounding box center [1389, 94] width 14 height 14
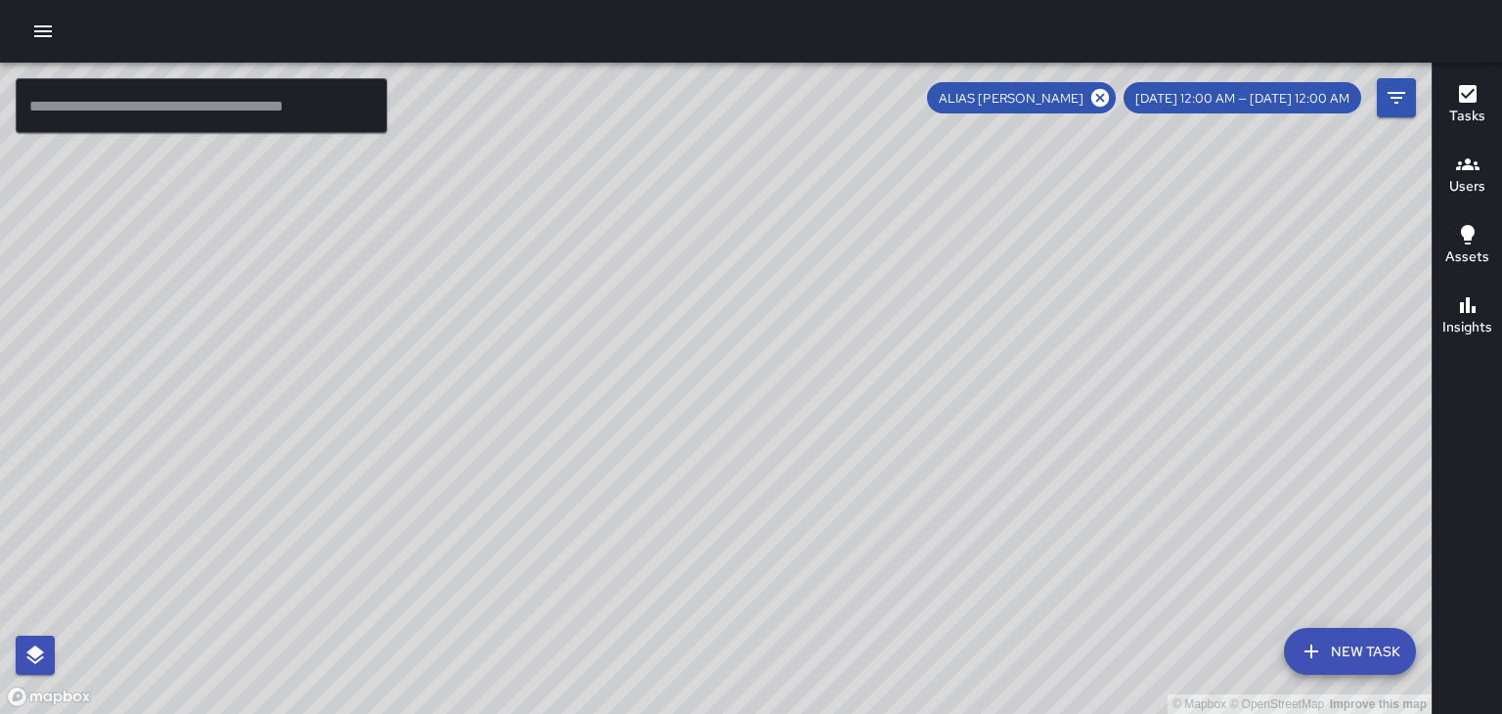
click at [1116, 86] on div "ALIAS [PERSON_NAME]" at bounding box center [1021, 97] width 189 height 31
click at [1116, 83] on div "ALIAS [PERSON_NAME]" at bounding box center [1021, 97] width 189 height 31
click at [1109, 94] on icon at bounding box center [1100, 98] width 18 height 18
click at [1462, 175] on icon "button" at bounding box center [1467, 164] width 23 height 23
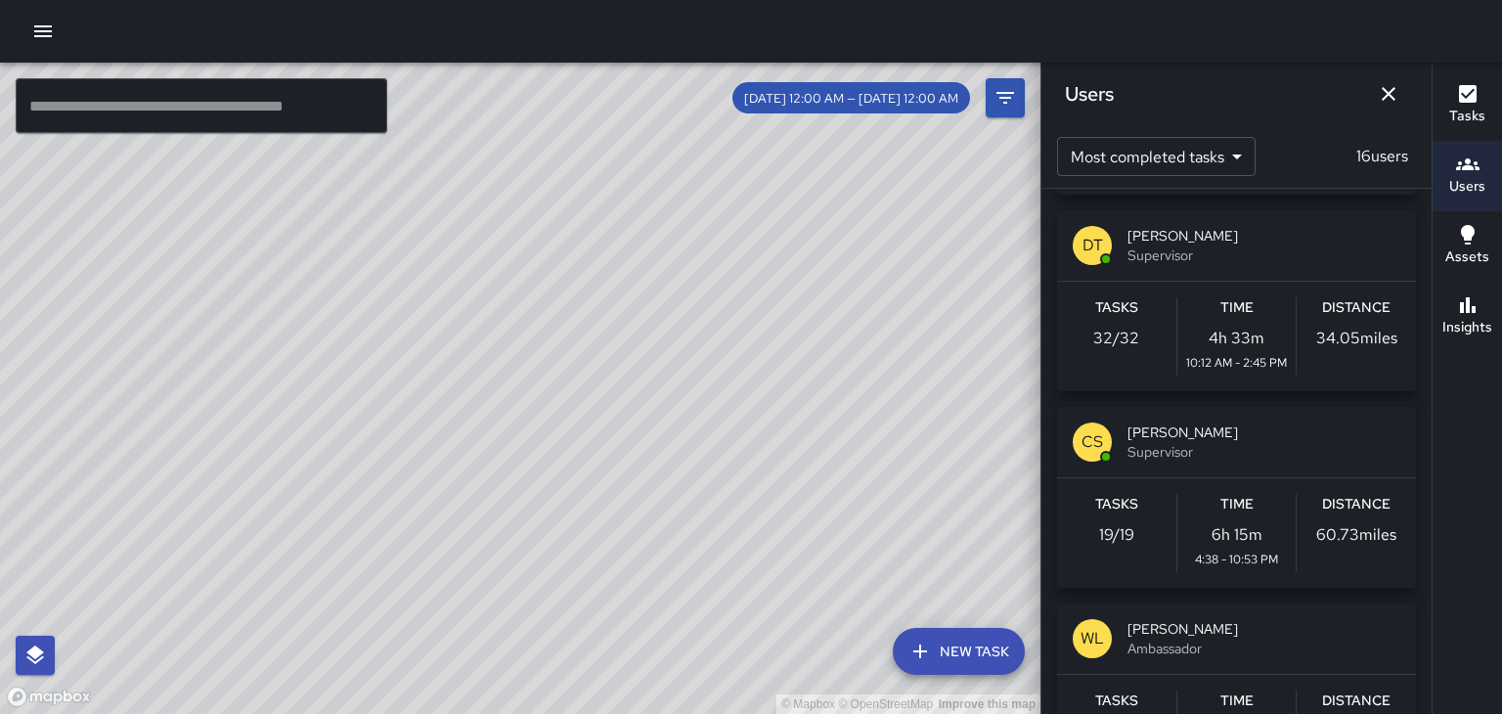
scroll to position [387, 0]
click at [1298, 254] on span "Supervisor" at bounding box center [1263, 255] width 273 height 20
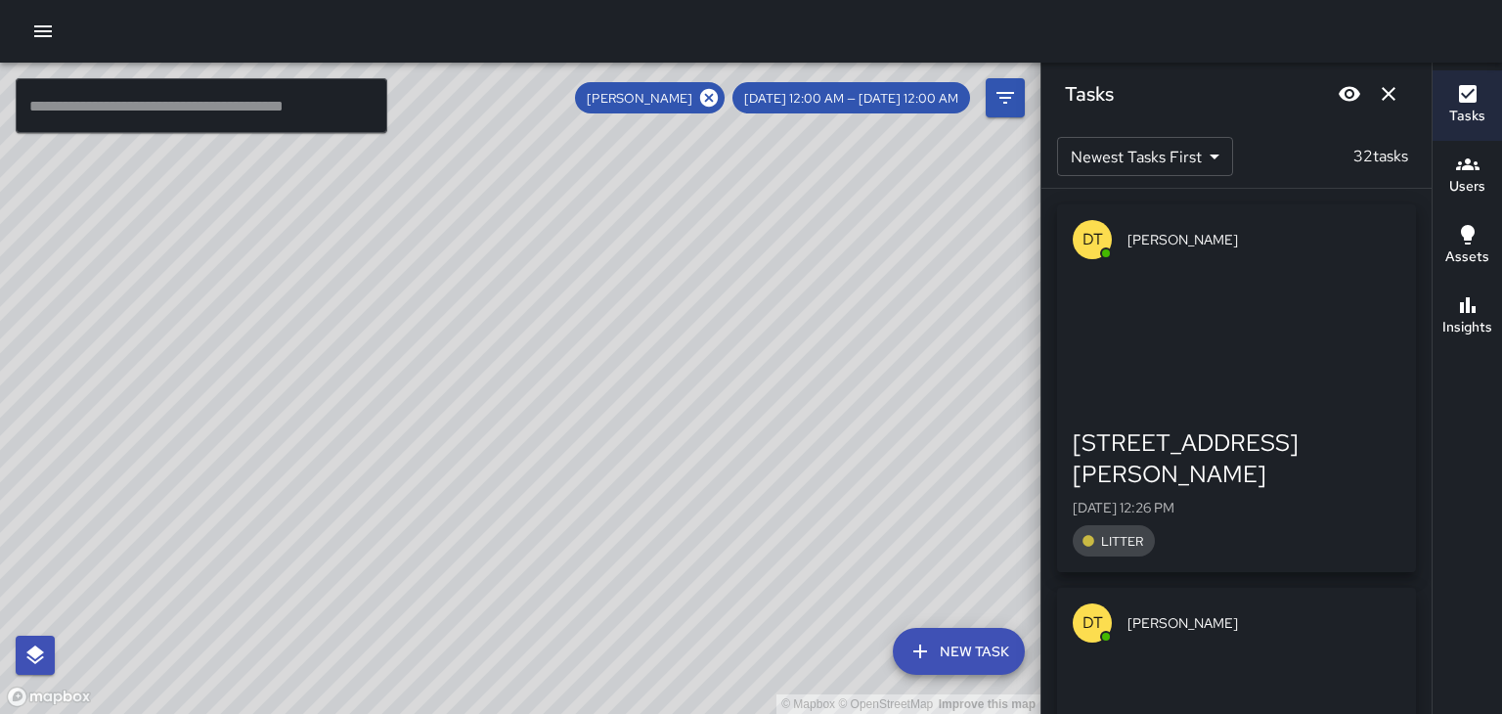
scroll to position [0, 0]
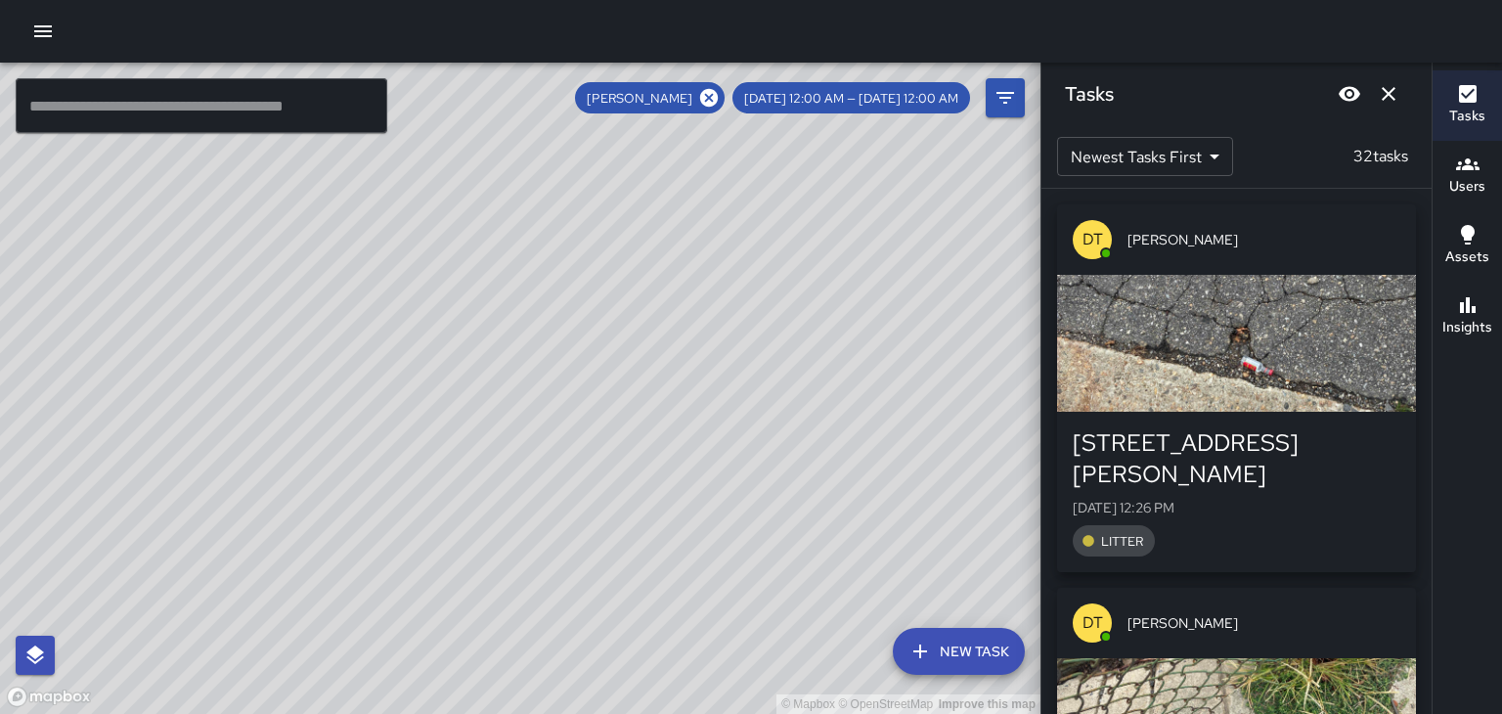
click at [1388, 102] on icon "Dismiss" at bounding box center [1388, 93] width 23 height 23
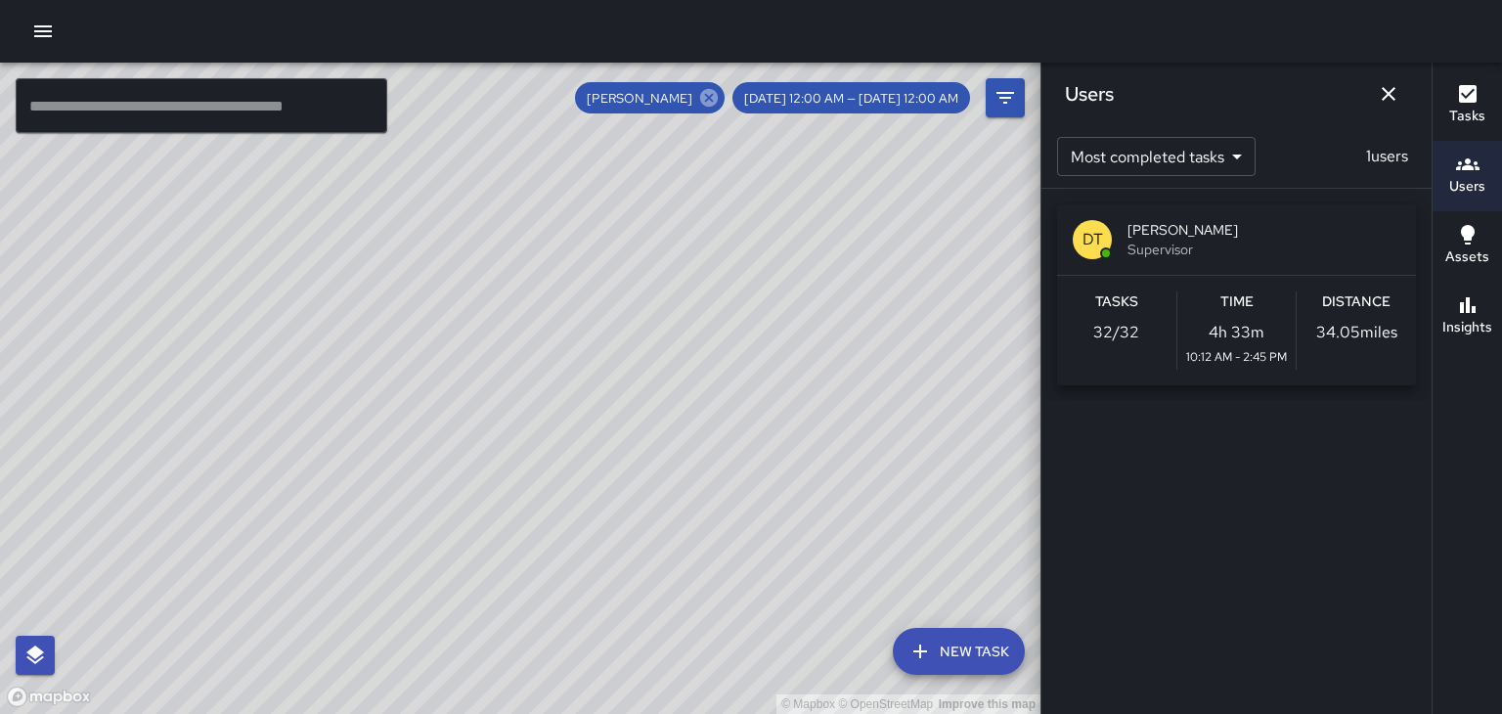
click at [718, 98] on icon at bounding box center [709, 98] width 18 height 18
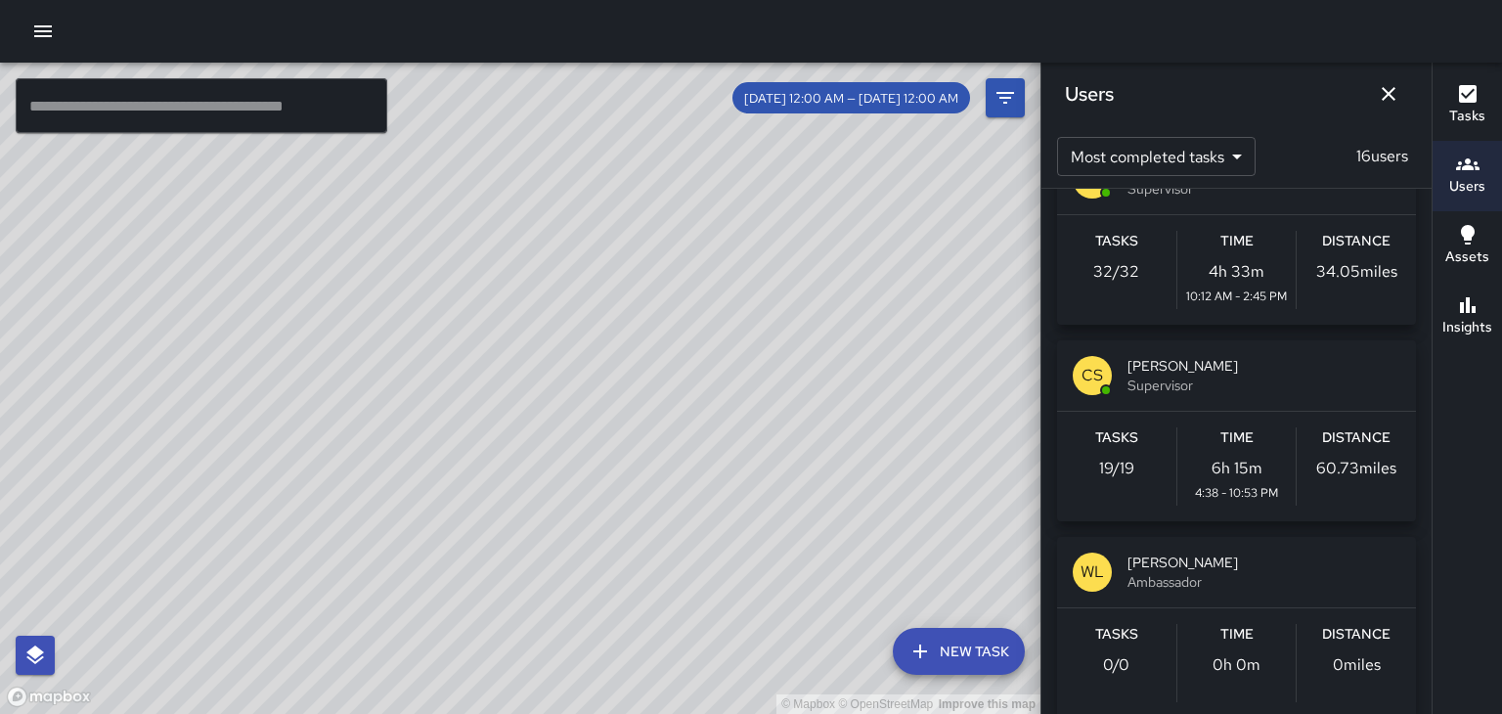
scroll to position [454, 0]
click at [1234, 397] on div "CS [PERSON_NAME] Supervisor" at bounding box center [1236, 375] width 359 height 70
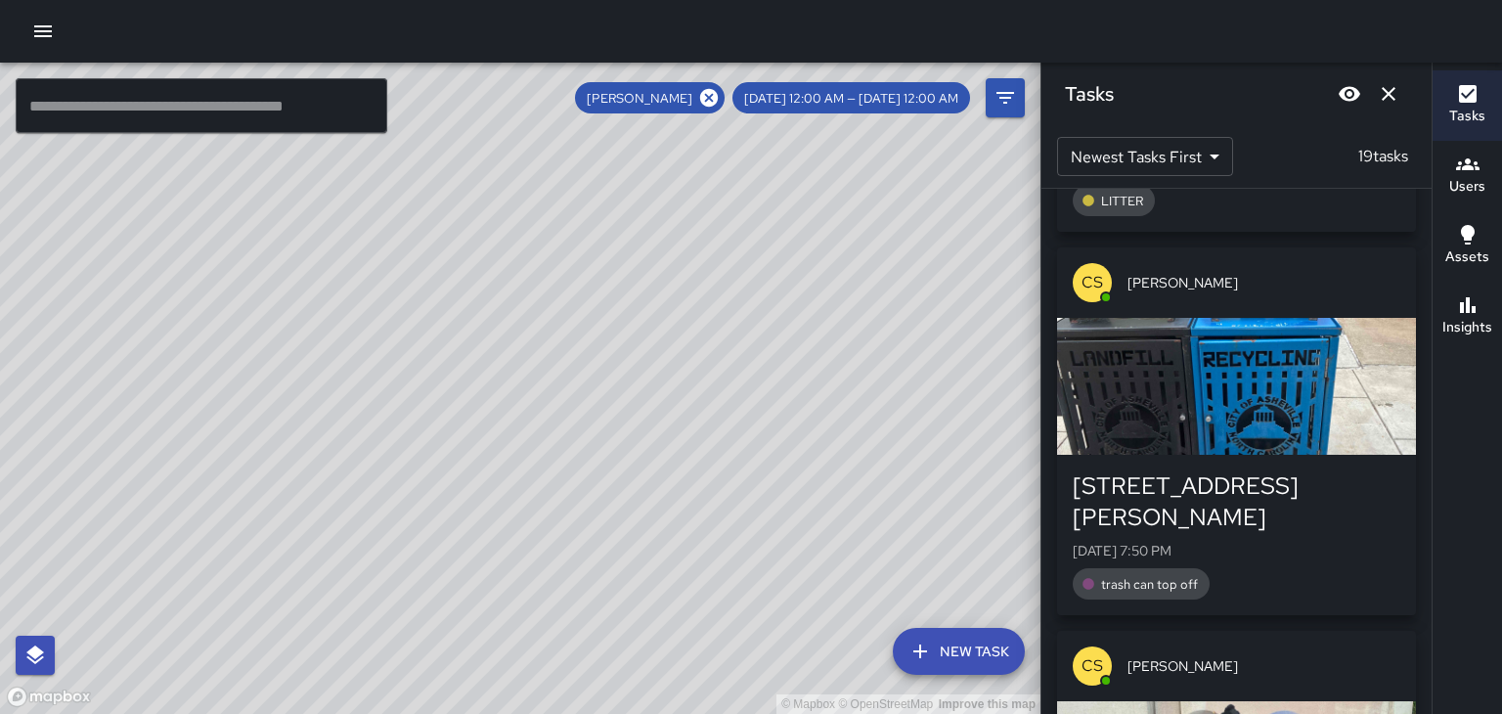
scroll to position [895, 0]
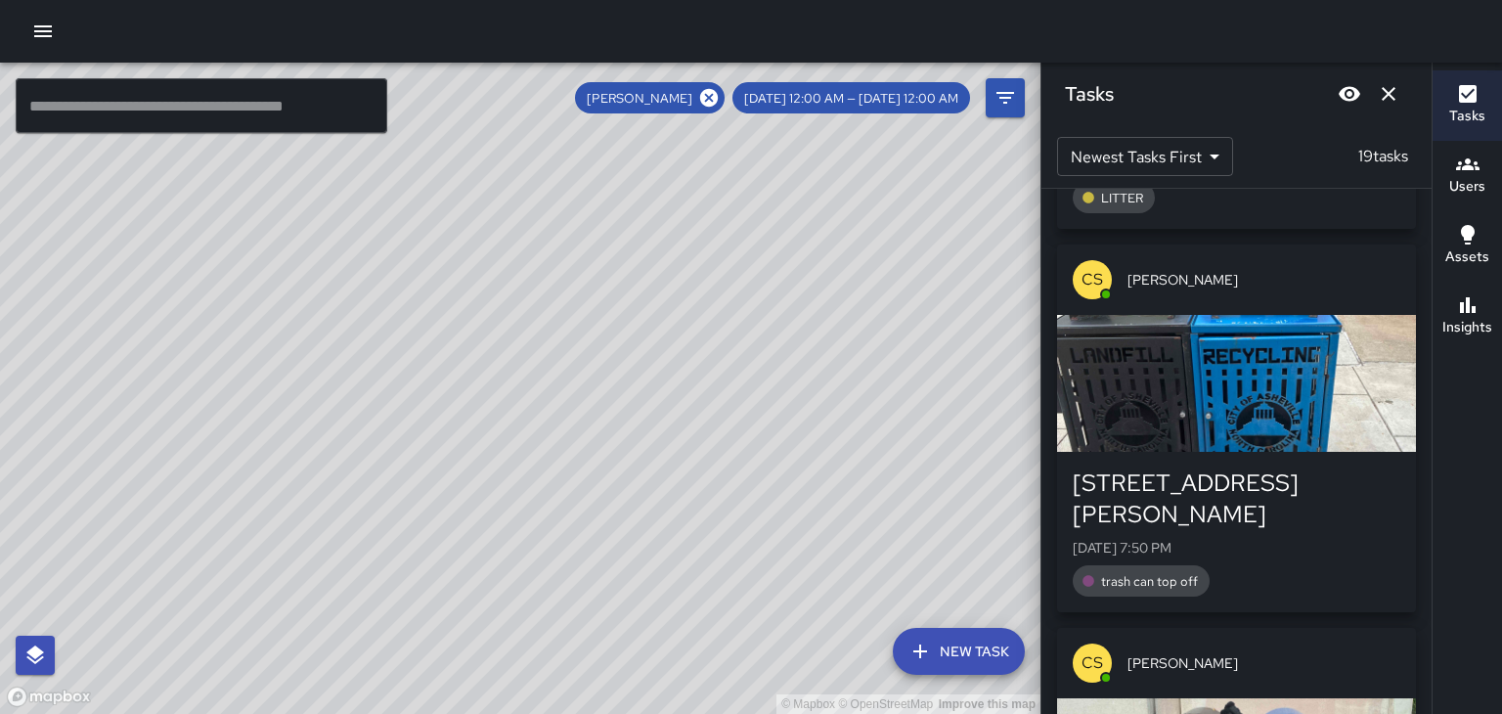
click at [1392, 106] on button "Dismiss" at bounding box center [1388, 93] width 39 height 39
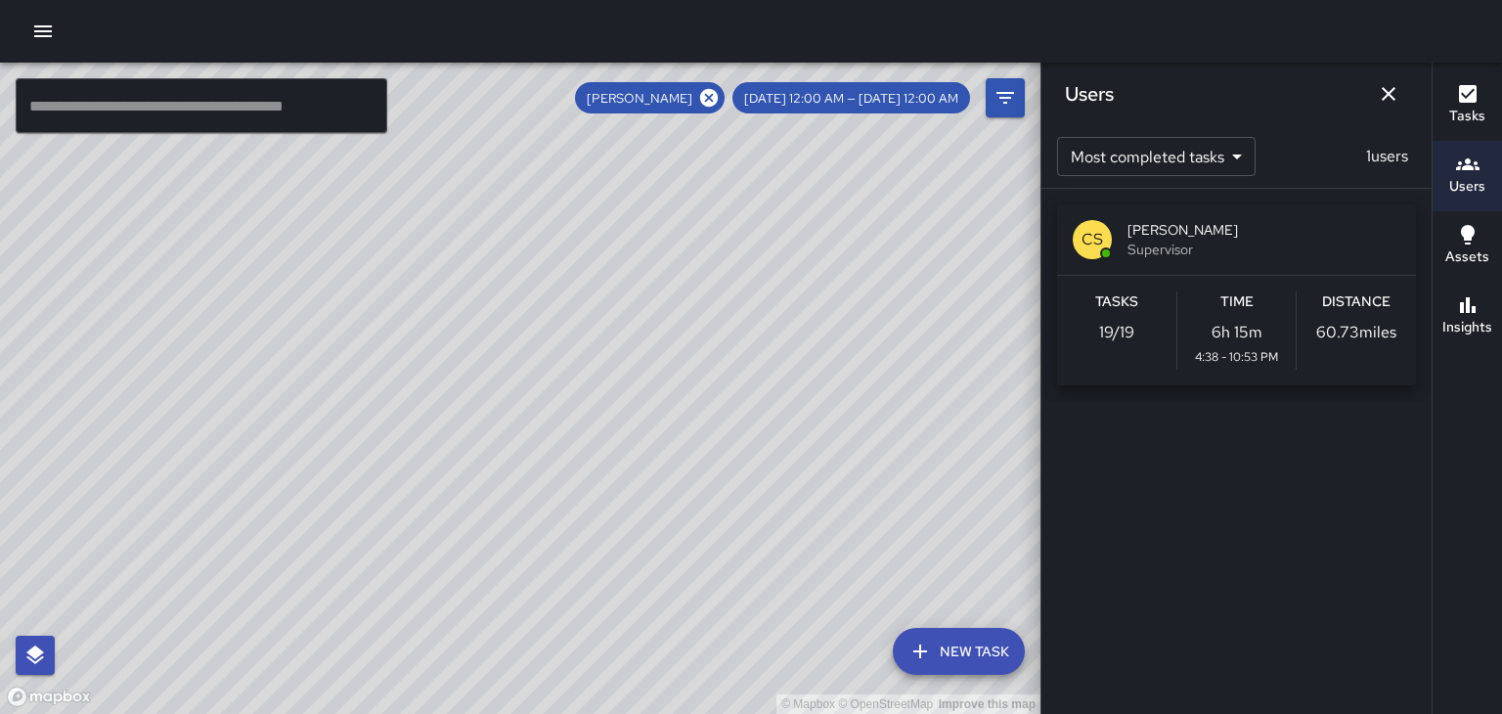
click at [1388, 94] on icon "Dismiss" at bounding box center [1389, 94] width 14 height 14
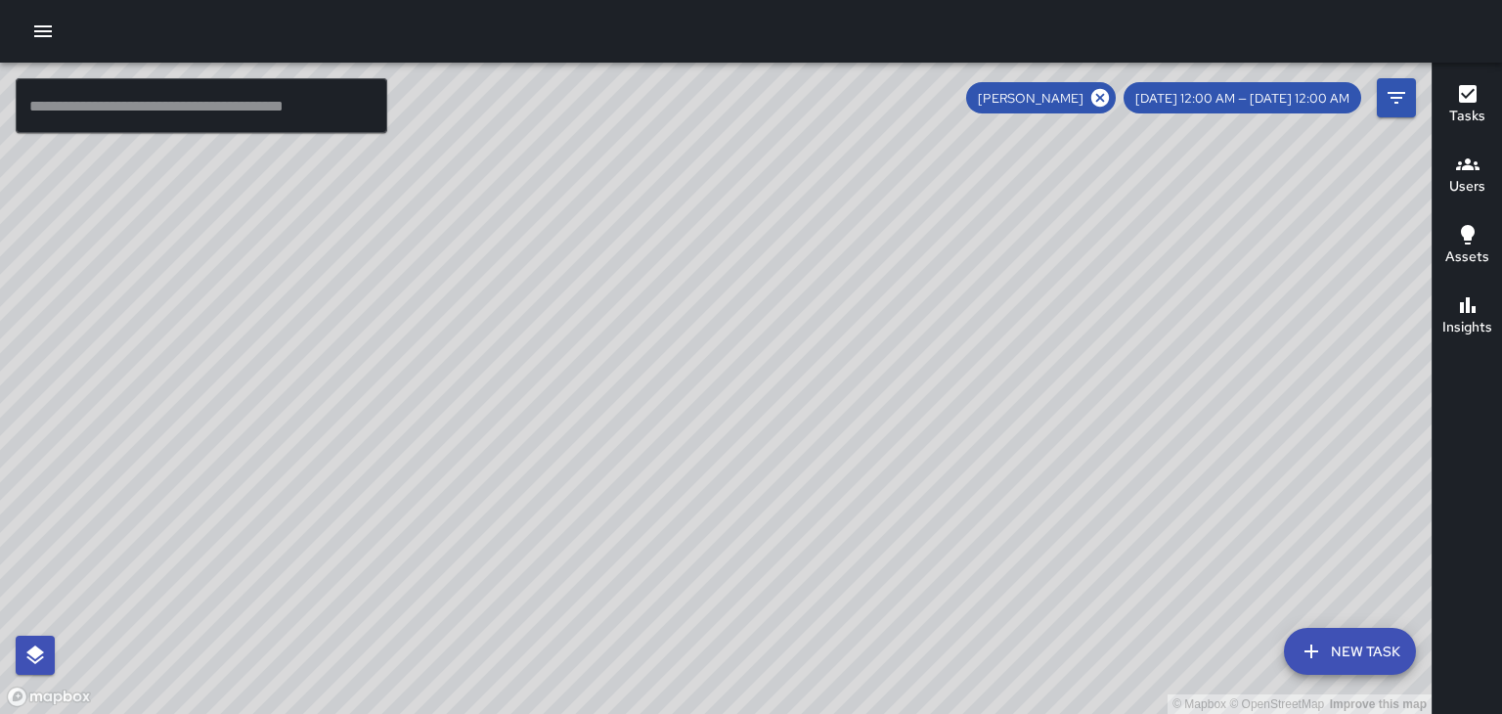
click at [1154, 110] on div "[PERSON_NAME] [DATE] 12:00 AM — [DATE] 12:00 AM" at bounding box center [1163, 97] width 395 height 31
click at [1109, 105] on icon at bounding box center [1100, 98] width 18 height 18
click at [1396, 96] on icon "Filters" at bounding box center [1396, 97] width 23 height 23
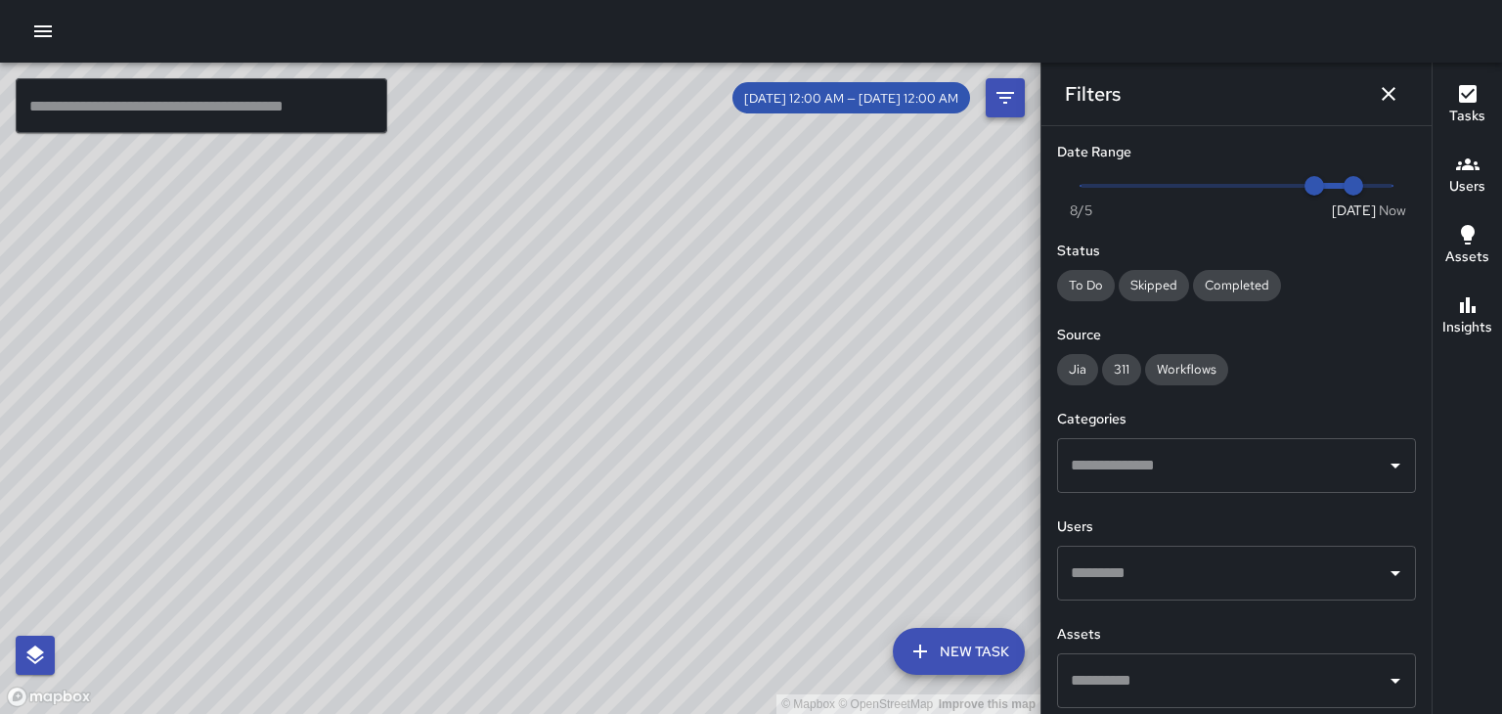
type input "*"
click at [1371, 110] on div "Filters" at bounding box center [1236, 94] width 390 height 63
click at [1388, 94] on icon "Dismiss" at bounding box center [1389, 94] width 14 height 14
